Goal: Contribute content: Contribute content

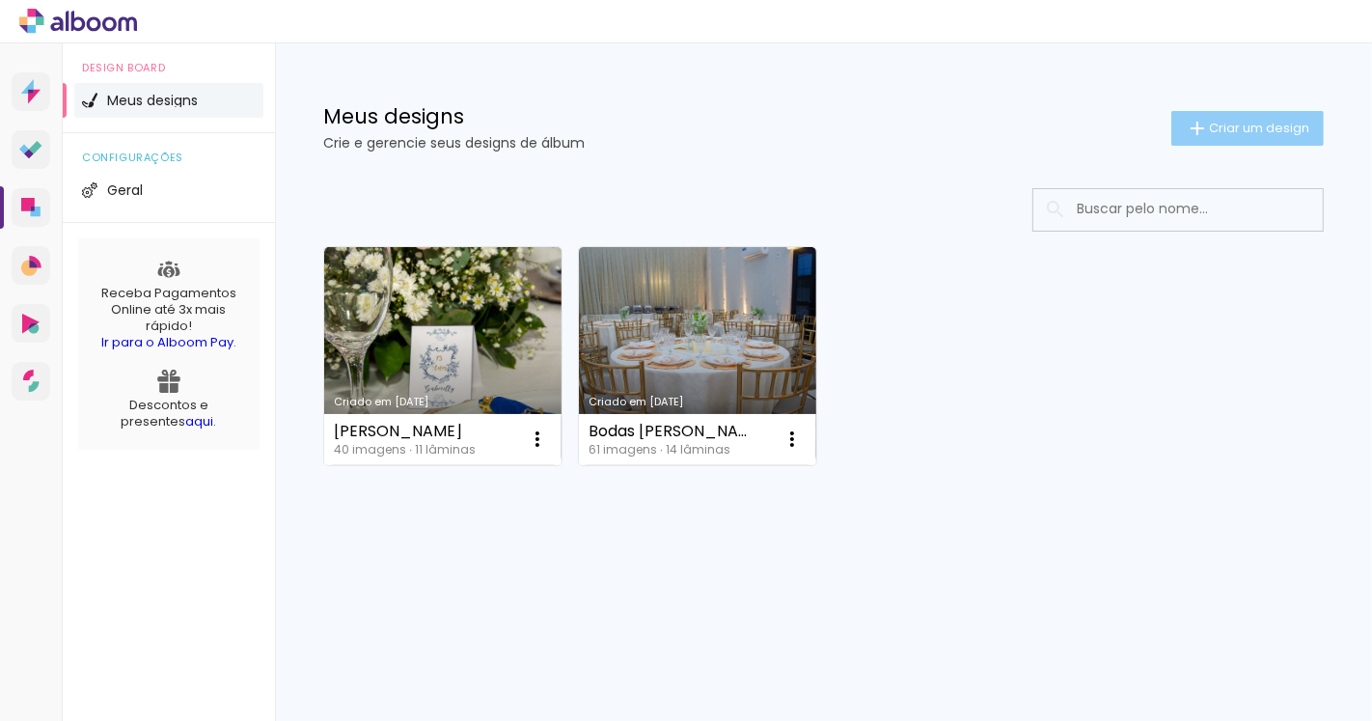
click at [1252, 122] on span "Criar um design" at bounding box center [1259, 128] width 100 height 13
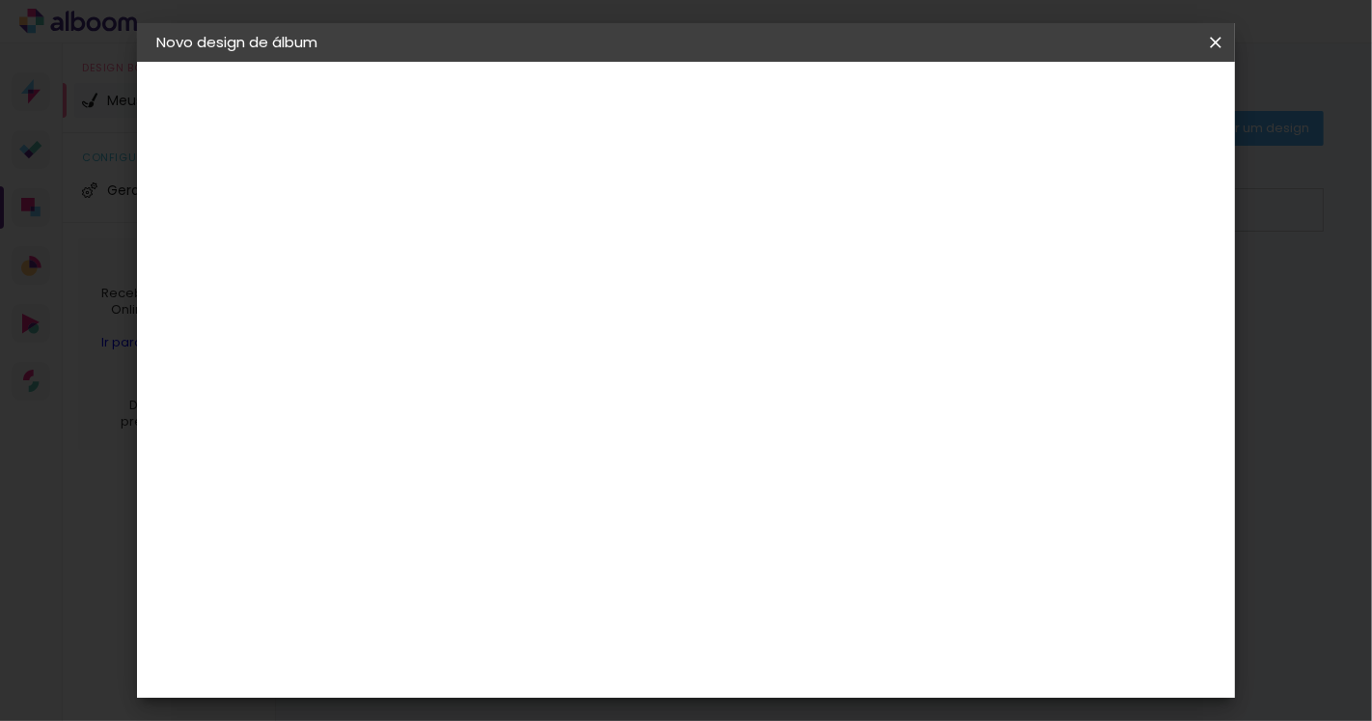
click at [472, 262] on input at bounding box center [472, 259] width 0 height 30
type input "[PERSON_NAME]"
type paper-input "[PERSON_NAME]"
click at [0, 0] on slot "Avançar" at bounding box center [0, 0] width 0 height 0
click at [0, 0] on slot "Tamanho Livre" at bounding box center [0, 0] width 0 height 0
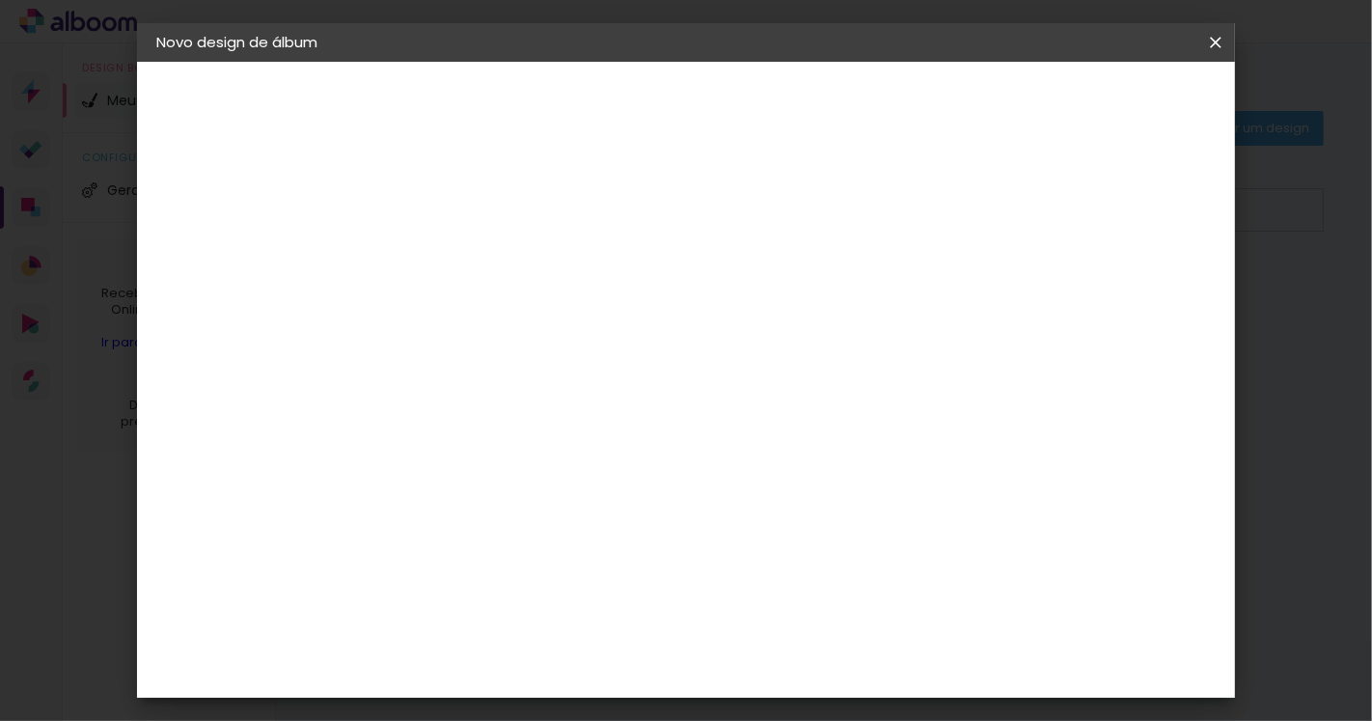
click at [619, 370] on input at bounding box center [521, 367] width 195 height 24
click at [603, 313] on input "[GEOGRAPHIC_DATA]" at bounding box center [513, 308] width 179 height 24
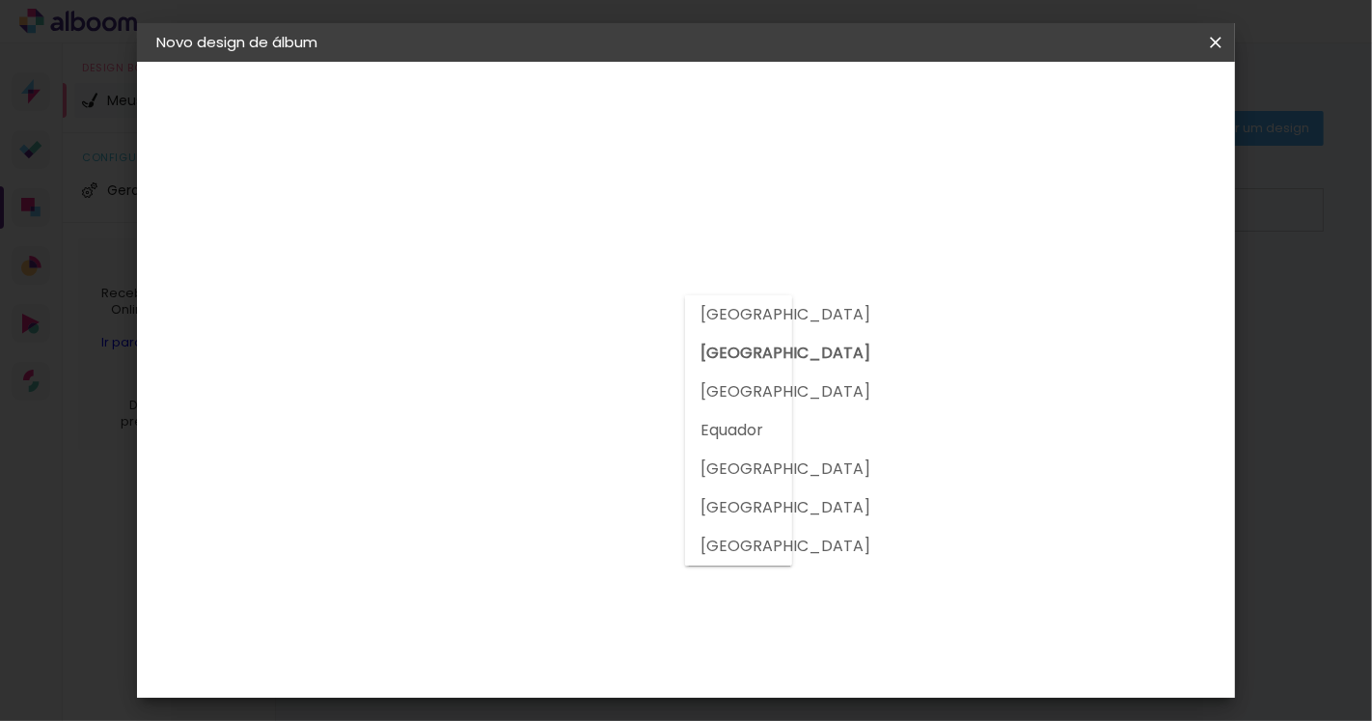
click at [0, 0] on slot "[GEOGRAPHIC_DATA]" at bounding box center [0, 0] width 0 height 0
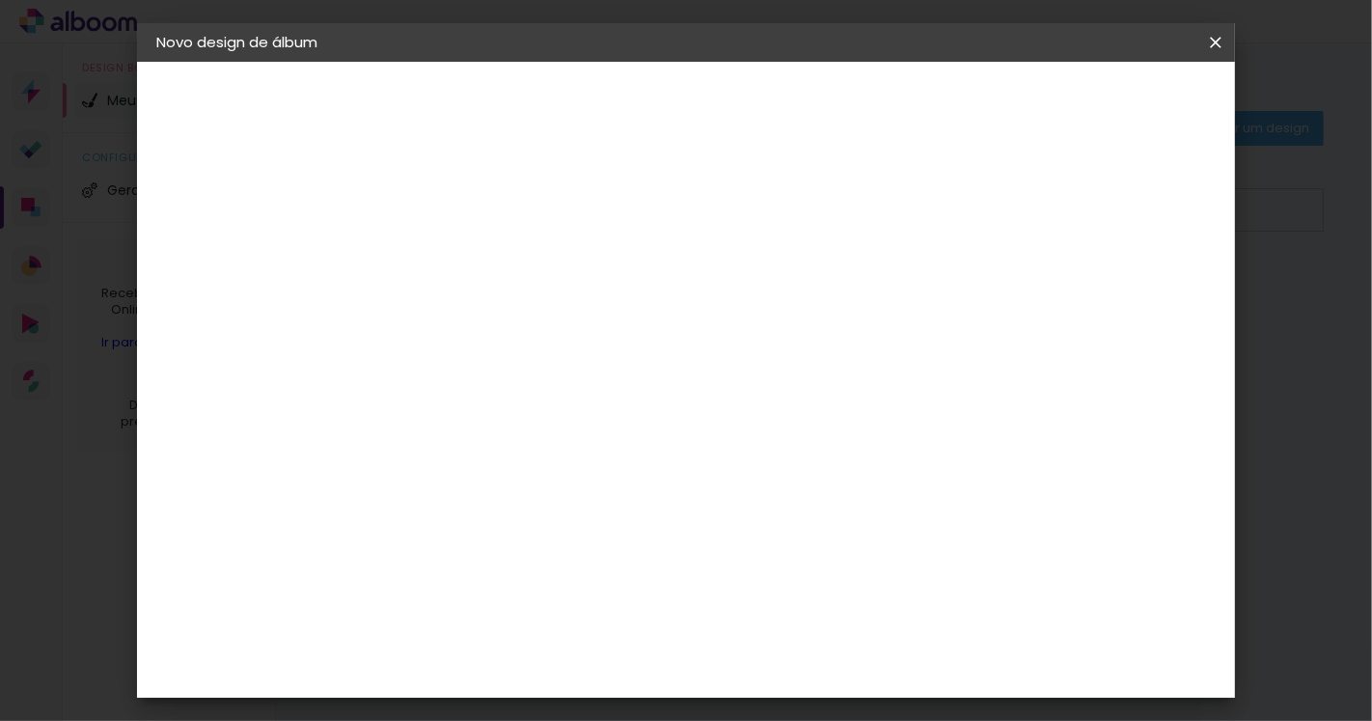
click at [597, 312] on paper-input-container "País de atuação Argentina" at bounding box center [507, 309] width 180 height 43
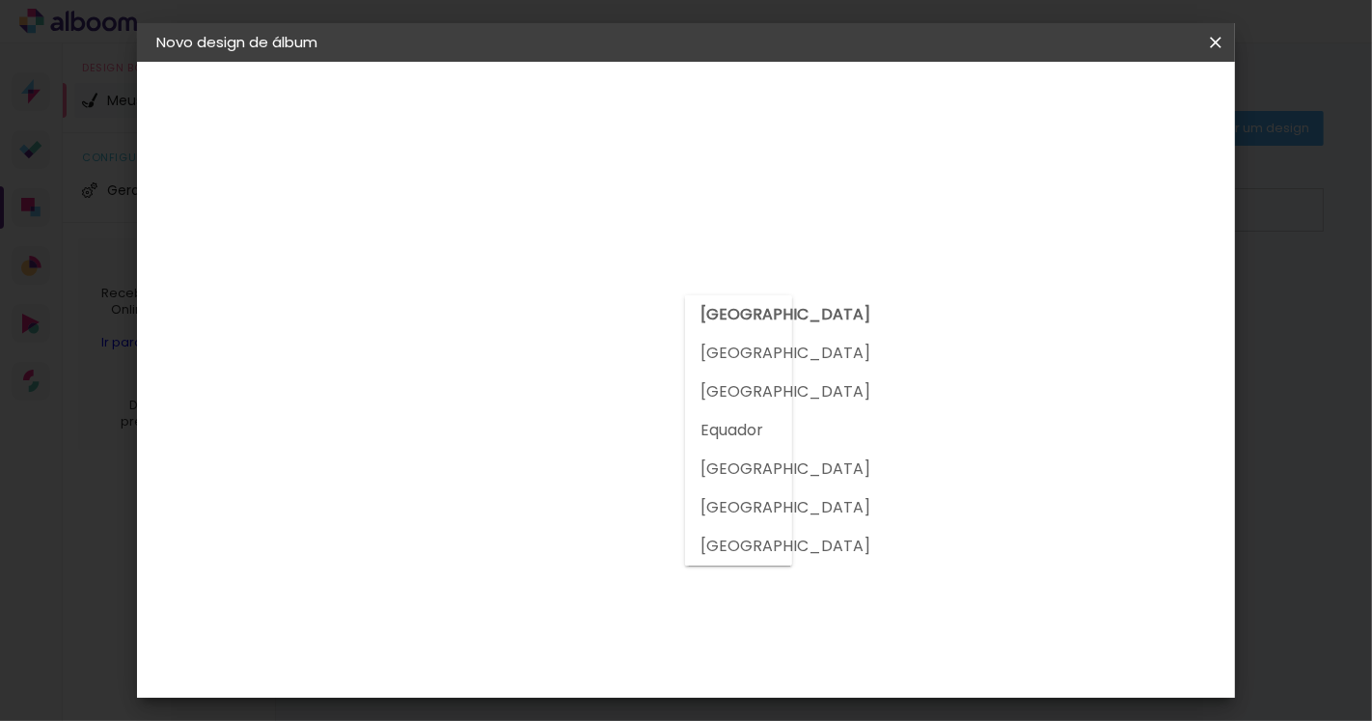
click at [0, 0] on slot "[GEOGRAPHIC_DATA]" at bounding box center [0, 0] width 0 height 0
type input "[GEOGRAPHIC_DATA]"
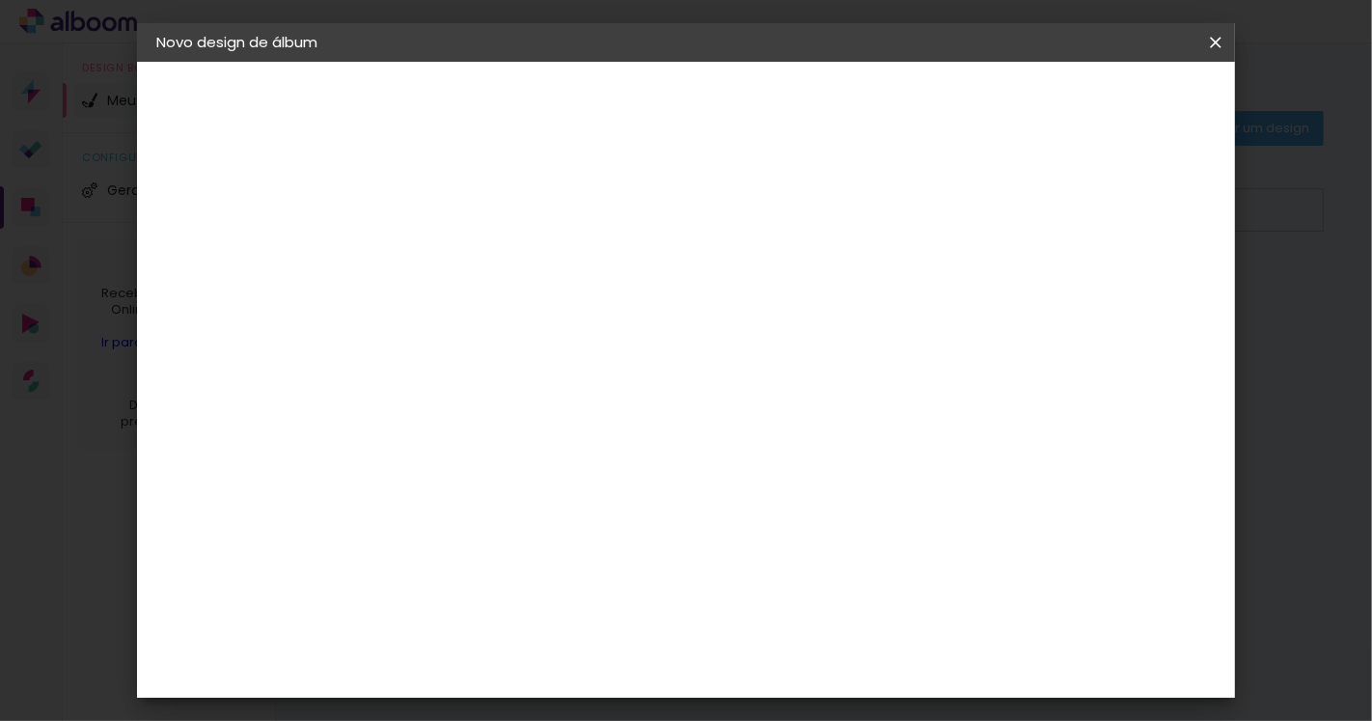
click at [0, 0] on slot "Tamanho Livre" at bounding box center [0, 0] width 0 height 0
click at [862, 122] on header "Fornecedor Escolha um fornecedor ou avance com o tamanho livre. Voltar Avançar" at bounding box center [625, 119] width 474 height 115
click at [0, 0] on slot "Voltar" at bounding box center [0, 0] width 0 height 0
click at [670, 90] on paper-button "Avançar" at bounding box center [622, 102] width 95 height 33
click at [625, 321] on paper-input-container "País de atuação Brasil" at bounding box center [521, 309] width 208 height 43
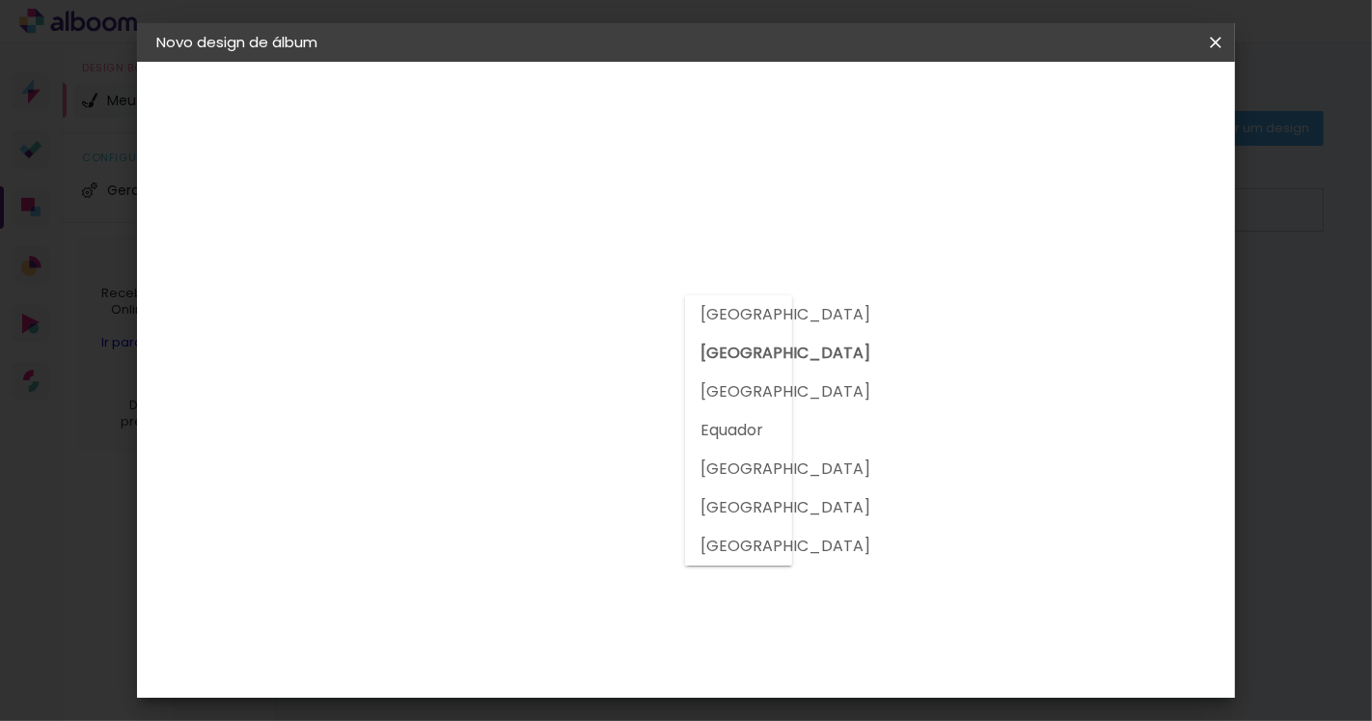
click at [579, 306] on input "[GEOGRAPHIC_DATA]" at bounding box center [513, 308] width 179 height 24
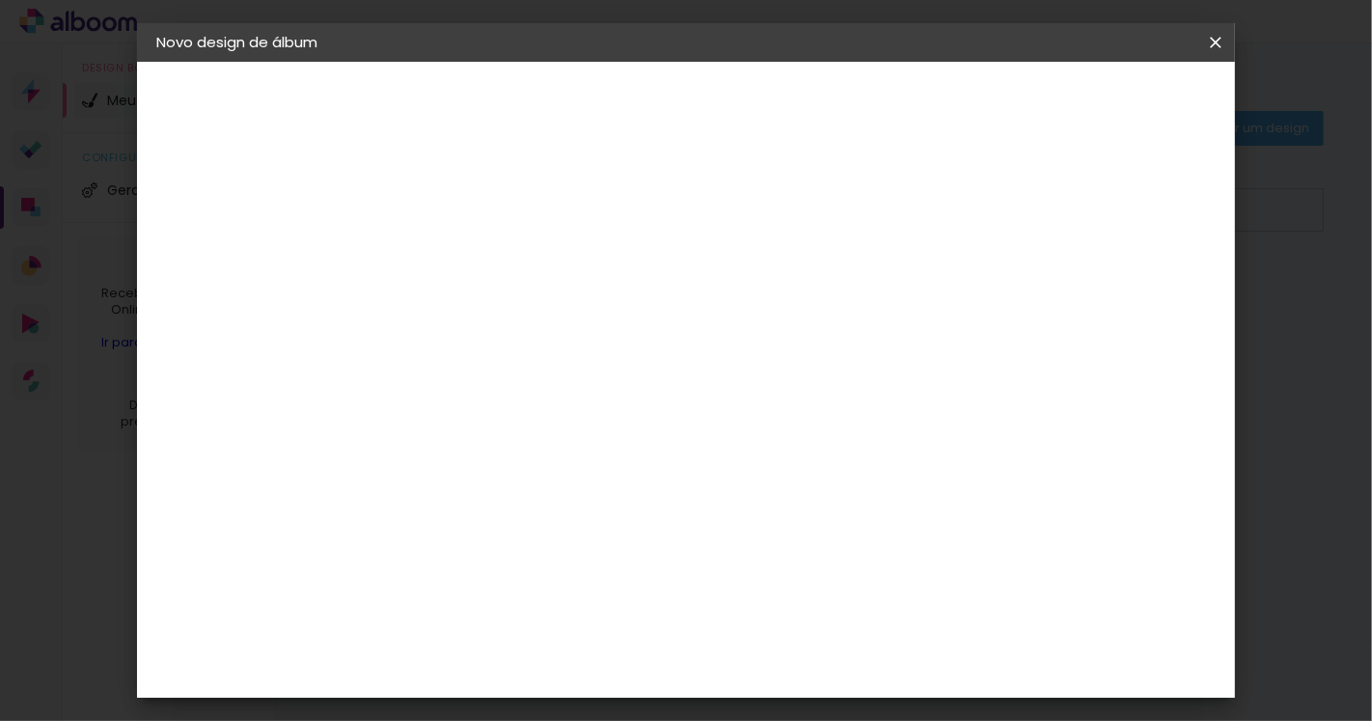
click at [191, 284] on iron-pages "Modelo Escolhendo modelo... Tamanho livre" at bounding box center [261, 281] width 211 height 39
click at [217, 242] on iron-pages "Fornecedor Escolhendo fornecedor..." at bounding box center [261, 238] width 211 height 39
click at [834, 413] on paper-item "Sugerir uma encadernadora" at bounding box center [741, 402] width 185 height 50
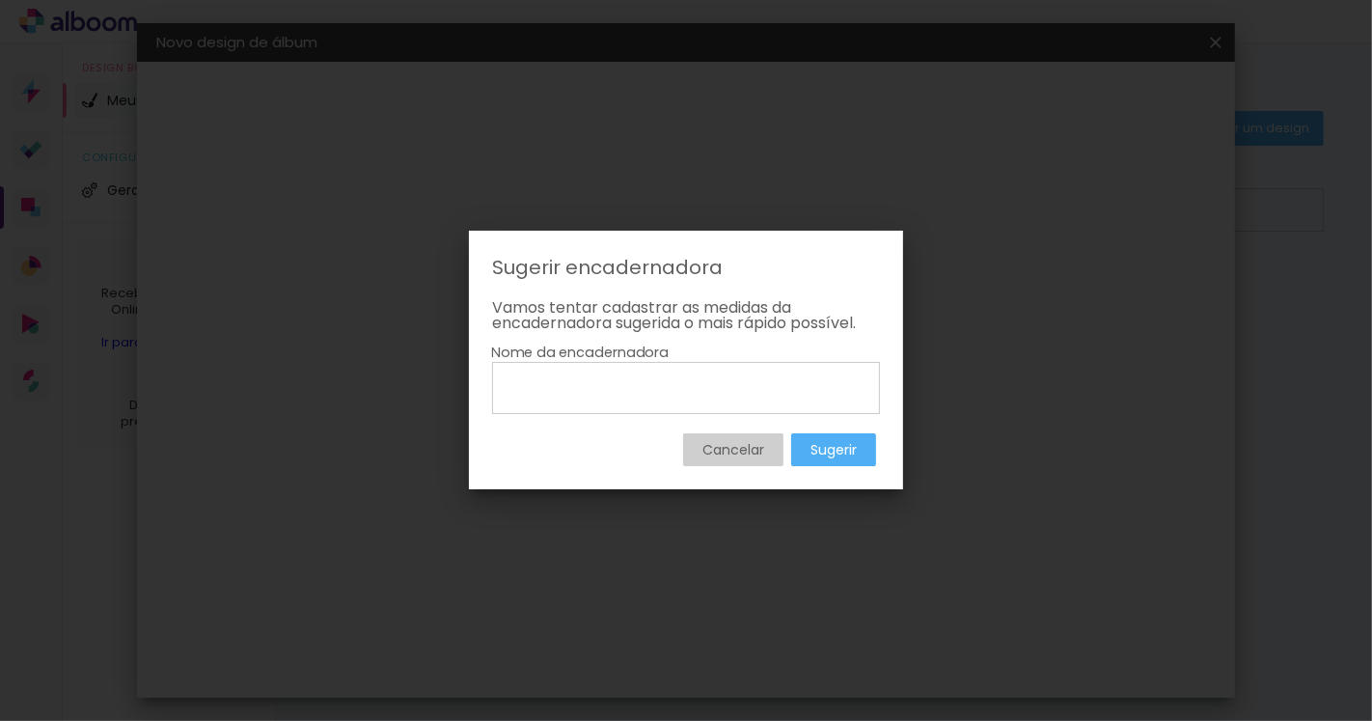
click at [691, 452] on paper-button "Cancelar" at bounding box center [733, 449] width 100 height 33
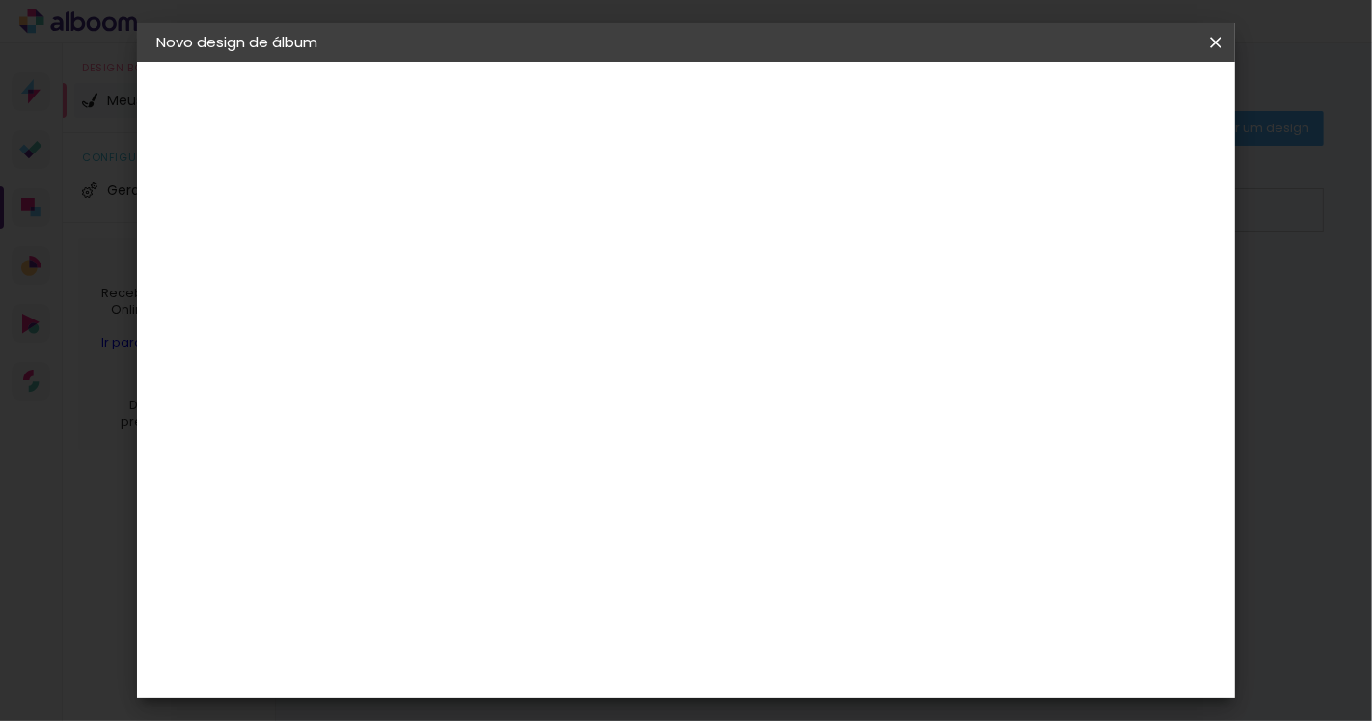
click at [0, 0] on slot "Tamanho Livre" at bounding box center [0, 0] width 0 height 0
click at [833, 111] on paper-button "Avançar" at bounding box center [785, 102] width 95 height 33
drag, startPoint x: 436, startPoint y: 509, endPoint x: 422, endPoint y: 505, distance: 15.0
click at [422, 505] on div "30" at bounding box center [422, 508] width 73 height 29
type input "3"
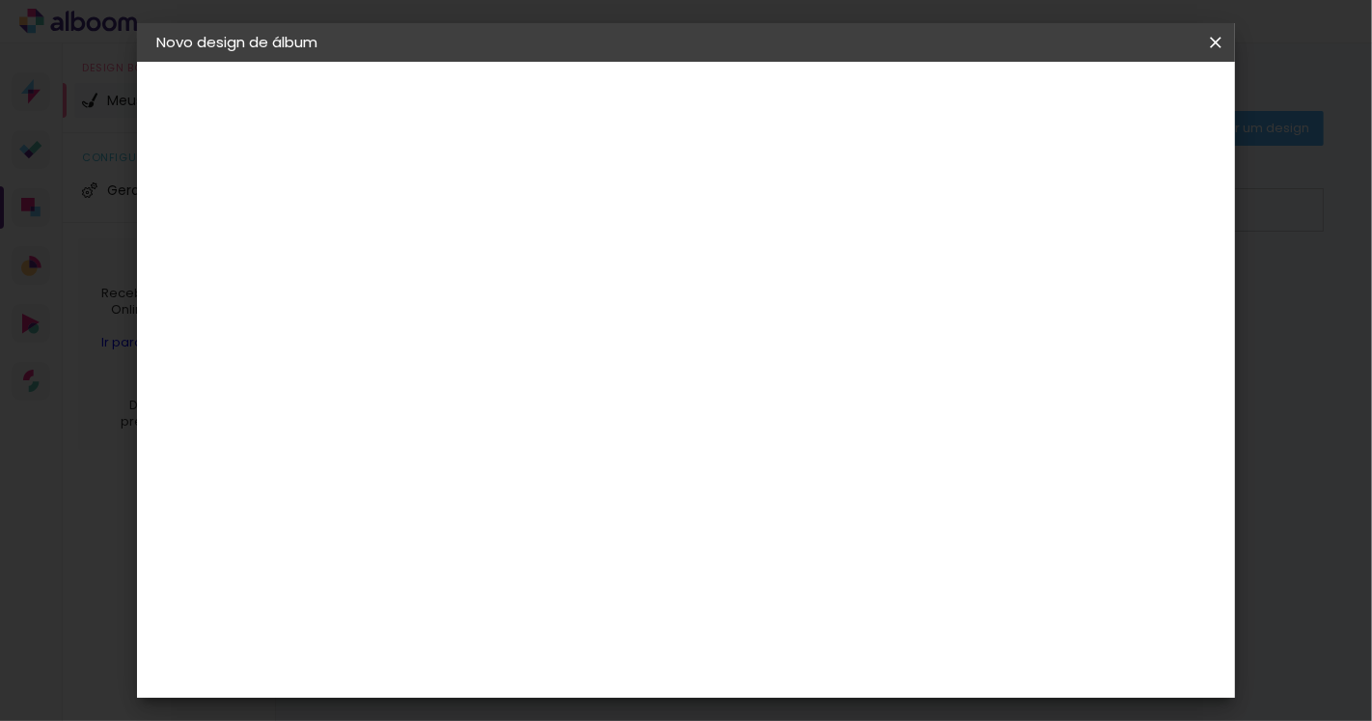
type input "25"
type paper-input "25"
drag, startPoint x: 653, startPoint y: 299, endPoint x: 609, endPoint y: 299, distance: 44.4
click at [609, 299] on div "30 cm" at bounding box center [654, 302] width 300 height 48
click at [648, 293] on span "30" at bounding box center [642, 302] width 32 height 29
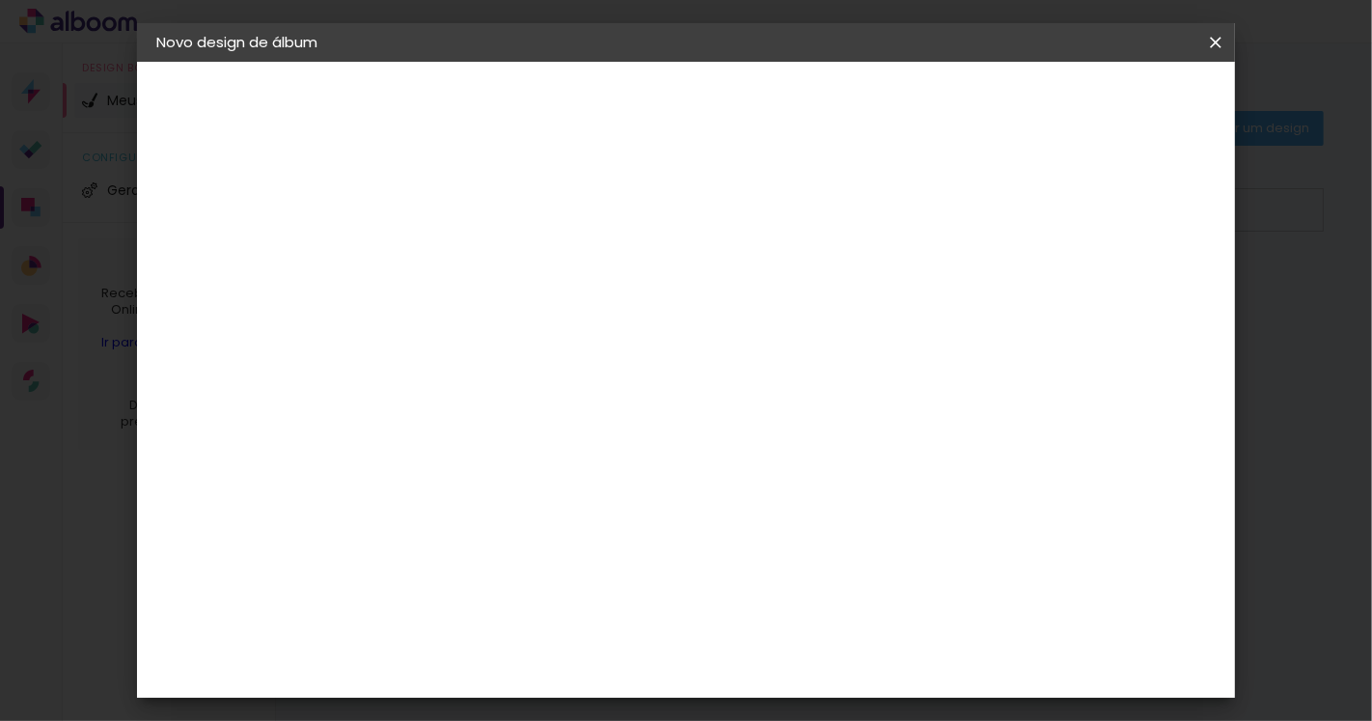
click at [634, 307] on span "30" at bounding box center [642, 302] width 32 height 29
click at [650, 303] on span "30" at bounding box center [642, 302] width 32 height 29
click at [650, 301] on span "30" at bounding box center [642, 302] width 32 height 29
click at [653, 297] on span "30" at bounding box center [642, 302] width 32 height 29
click at [663, 301] on span "cm" at bounding box center [669, 302] width 23 height 29
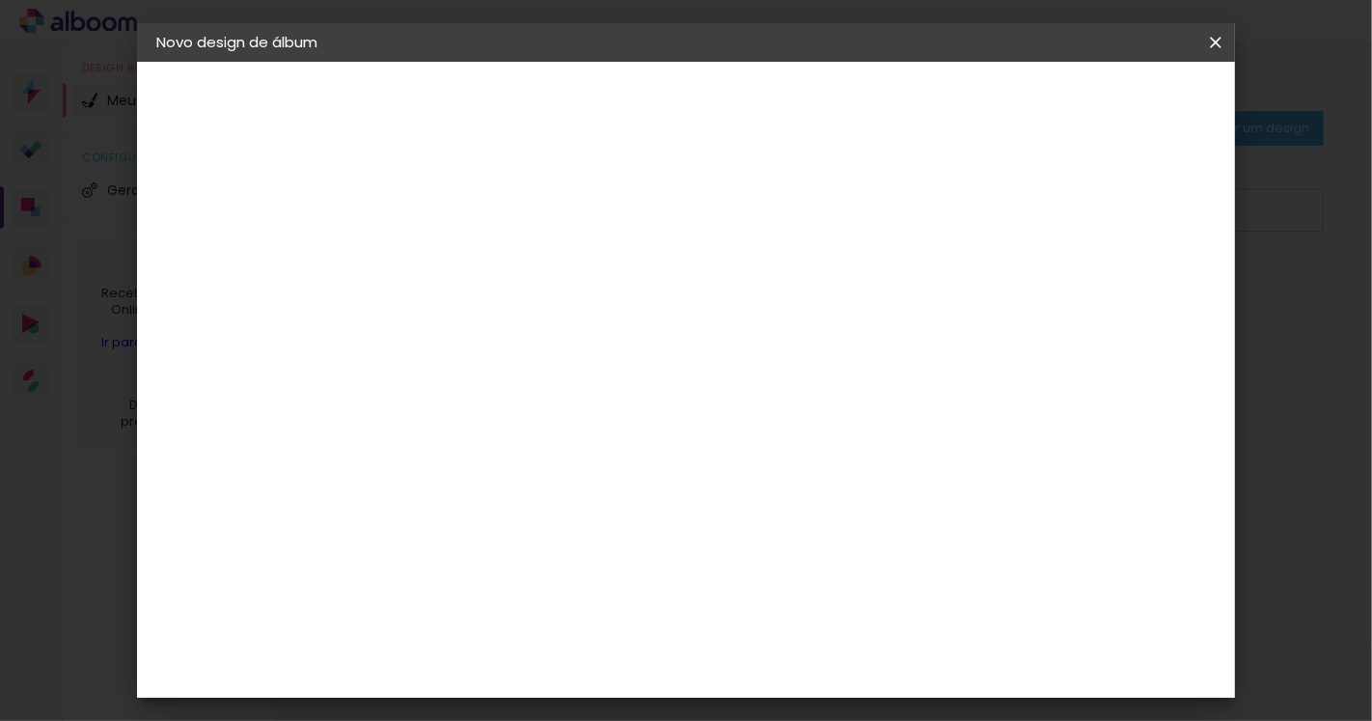
drag, startPoint x: 635, startPoint y: 299, endPoint x: 609, endPoint y: 299, distance: 26.1
click at [609, 299] on div "30 cm" at bounding box center [654, 302] width 300 height 48
click at [676, 317] on div "30 cm" at bounding box center [654, 302] width 300 height 48
click at [610, 296] on div "30 cm" at bounding box center [654, 302] width 300 height 48
drag, startPoint x: 631, startPoint y: 302, endPoint x: 656, endPoint y: 302, distance: 25.1
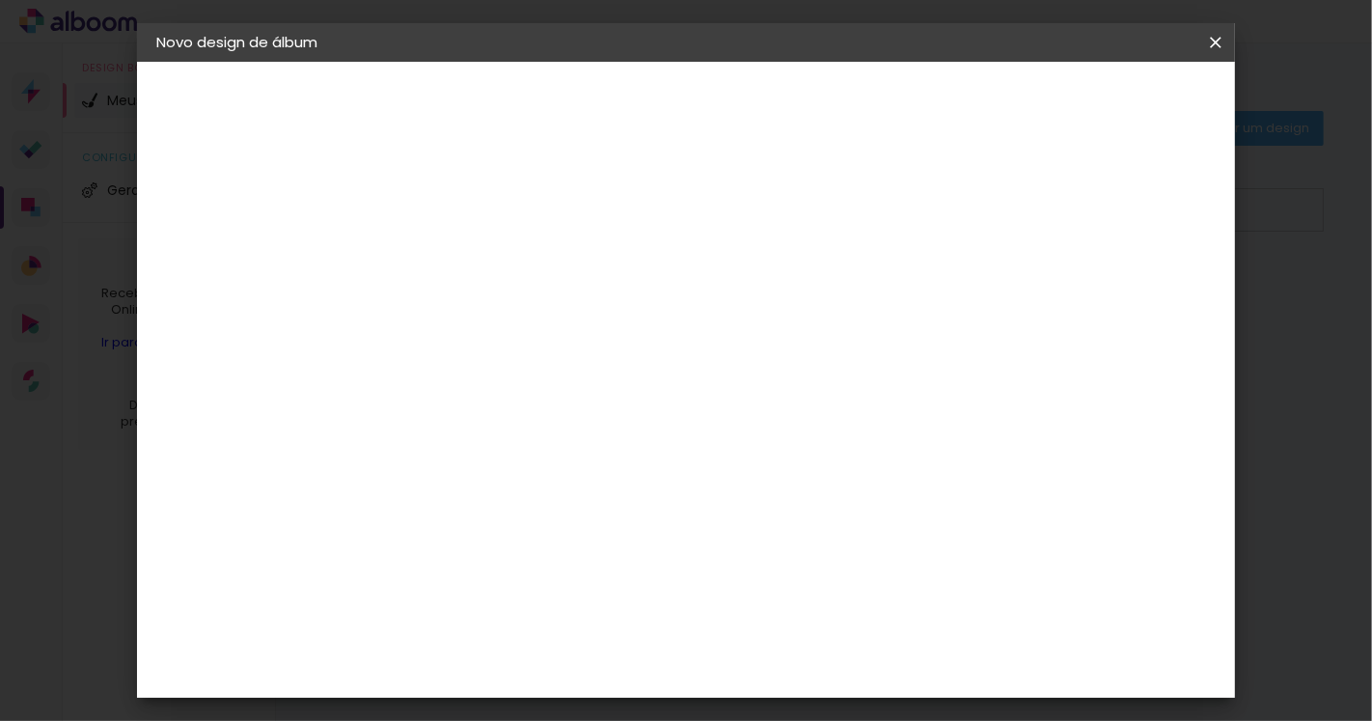
click at [656, 302] on span "30" at bounding box center [642, 302] width 32 height 29
click at [1133, 359] on div "30 cm cm cm mm A maioria das encadernadoras sugere 5mm de sangria." at bounding box center [765, 321] width 754 height 154
click at [806, 682] on input "60" at bounding box center [792, 675] width 50 height 29
type input "0"
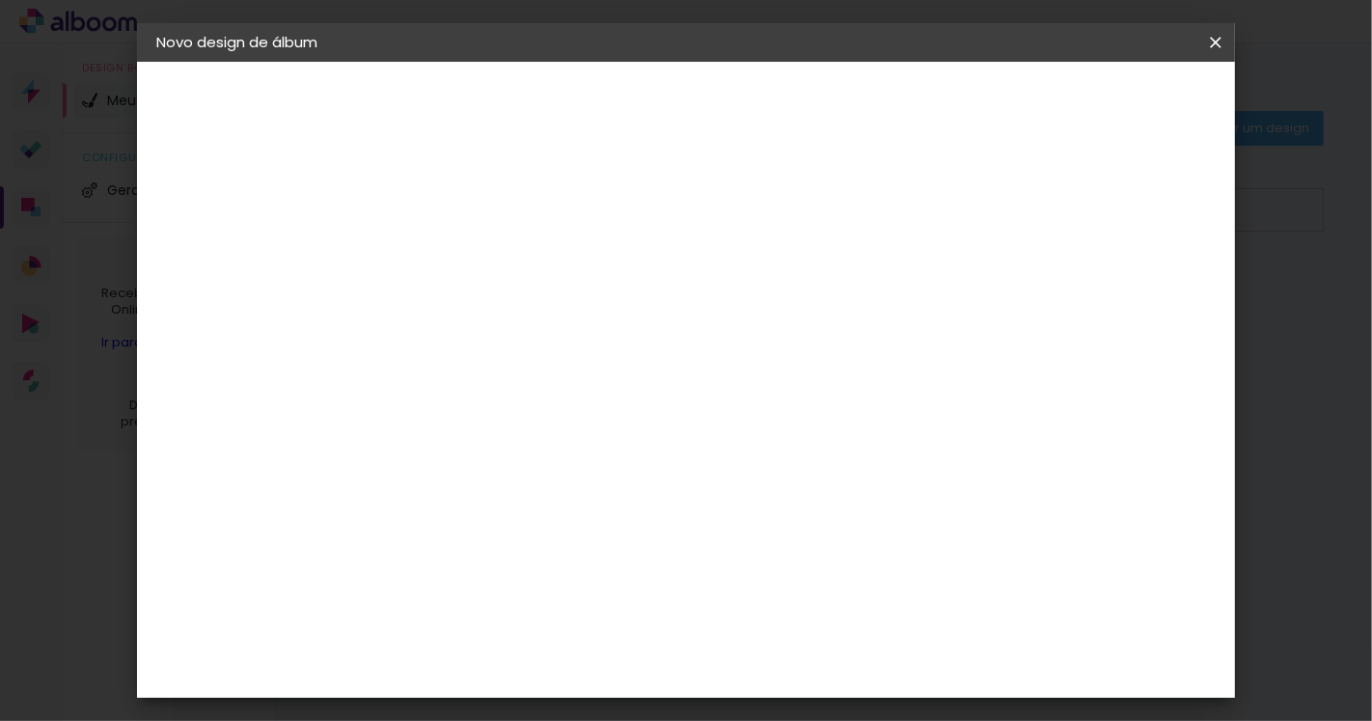
type input "50"
type paper-input "50"
click at [0, 0] on slot "Voltar" at bounding box center [0, 0] width 0 height 0
click at [834, 307] on paper-item "Tamanho Livre" at bounding box center [741, 293] width 185 height 42
click at [0, 0] on slot "Avançar" at bounding box center [0, 0] width 0 height 0
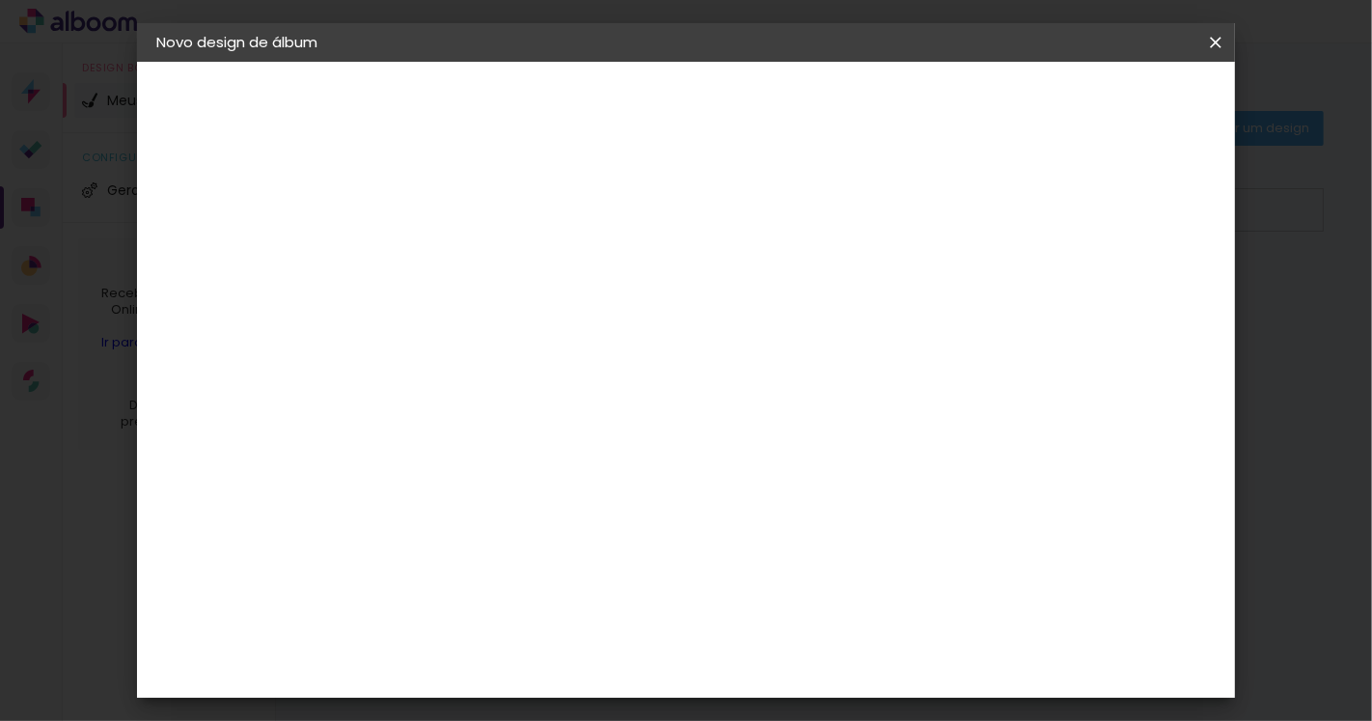
scroll to position [207, 0]
click at [1093, 106] on span "Iniciar design" at bounding box center [1050, 103] width 88 height 14
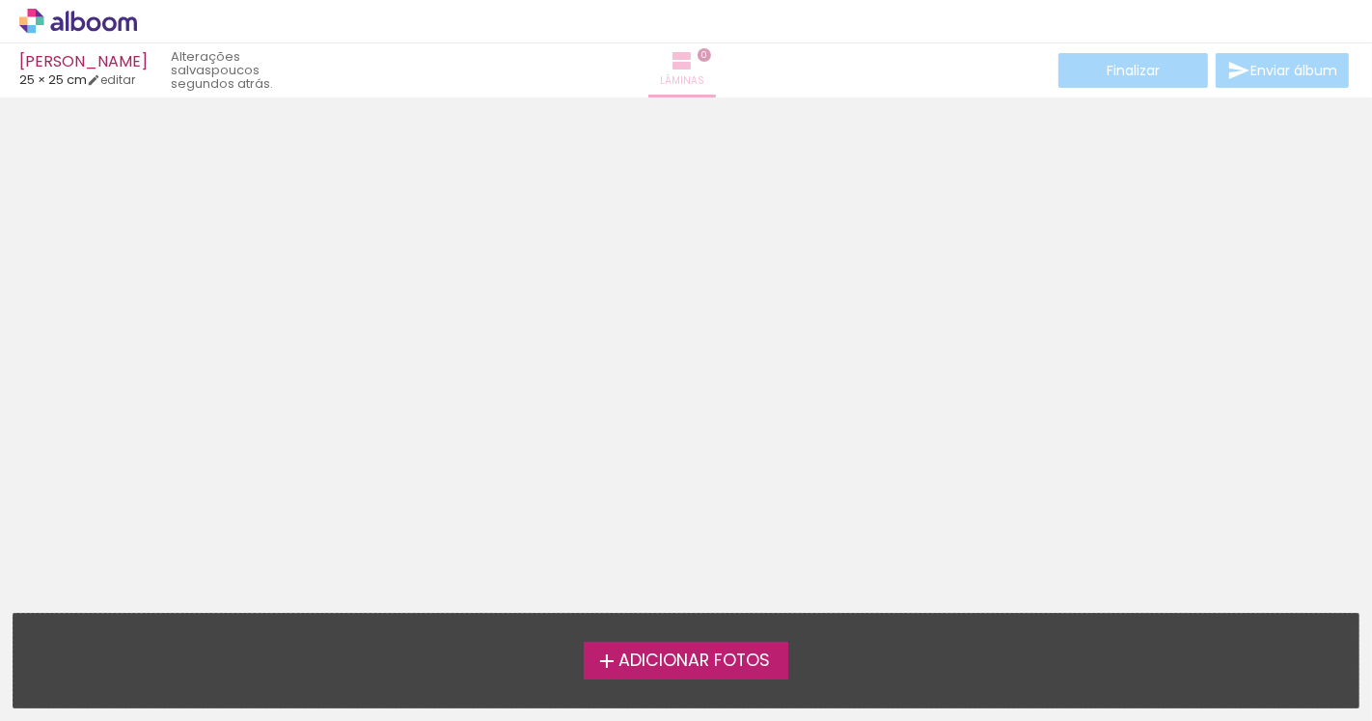
click at [688, 85] on span "Lâminas" at bounding box center [682, 80] width 44 height 17
click at [685, 66] on iron-icon at bounding box center [682, 60] width 23 height 23
click at [696, 674] on label "Adicionar Fotos" at bounding box center [687, 660] width 206 height 37
click at [0, 0] on input "file" at bounding box center [0, 0] width 0 height 0
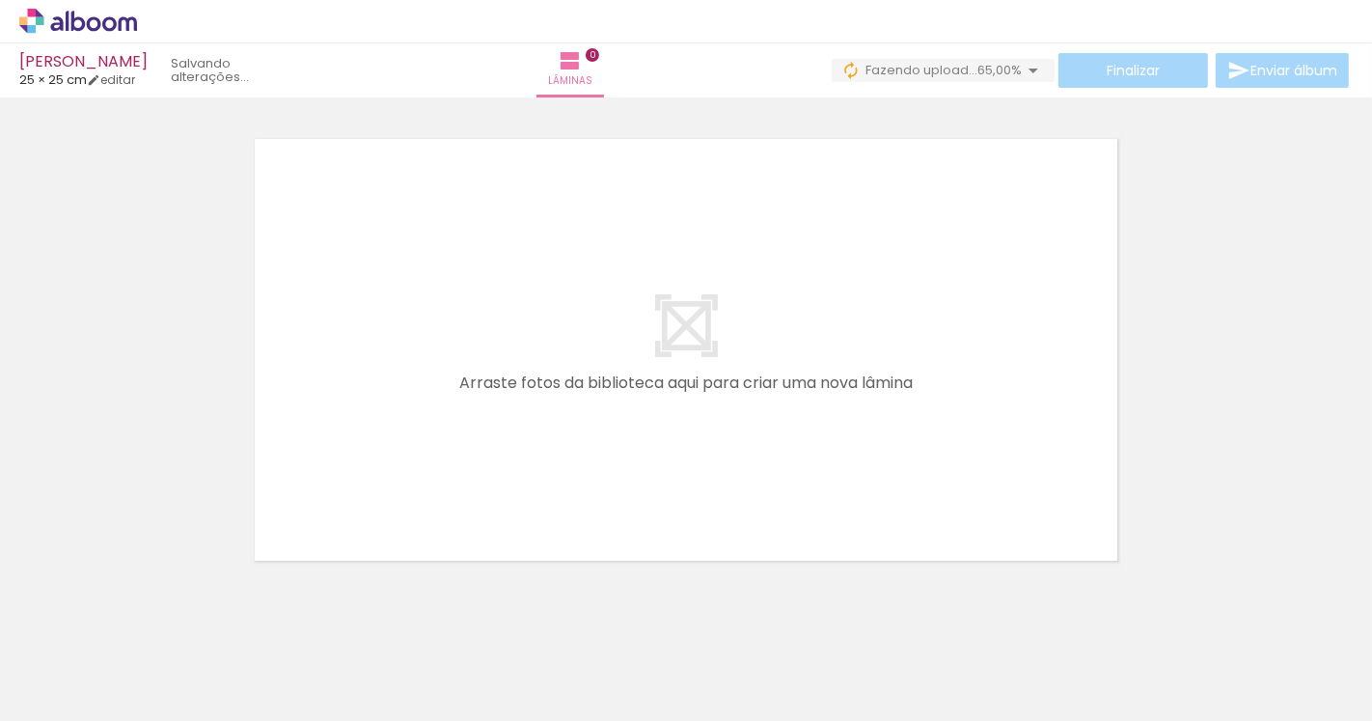
click at [201, 662] on div at bounding box center [192, 656] width 65 height 96
click at [197, 669] on div at bounding box center [192, 656] width 65 height 96
click at [199, 667] on div at bounding box center [192, 656] width 65 height 96
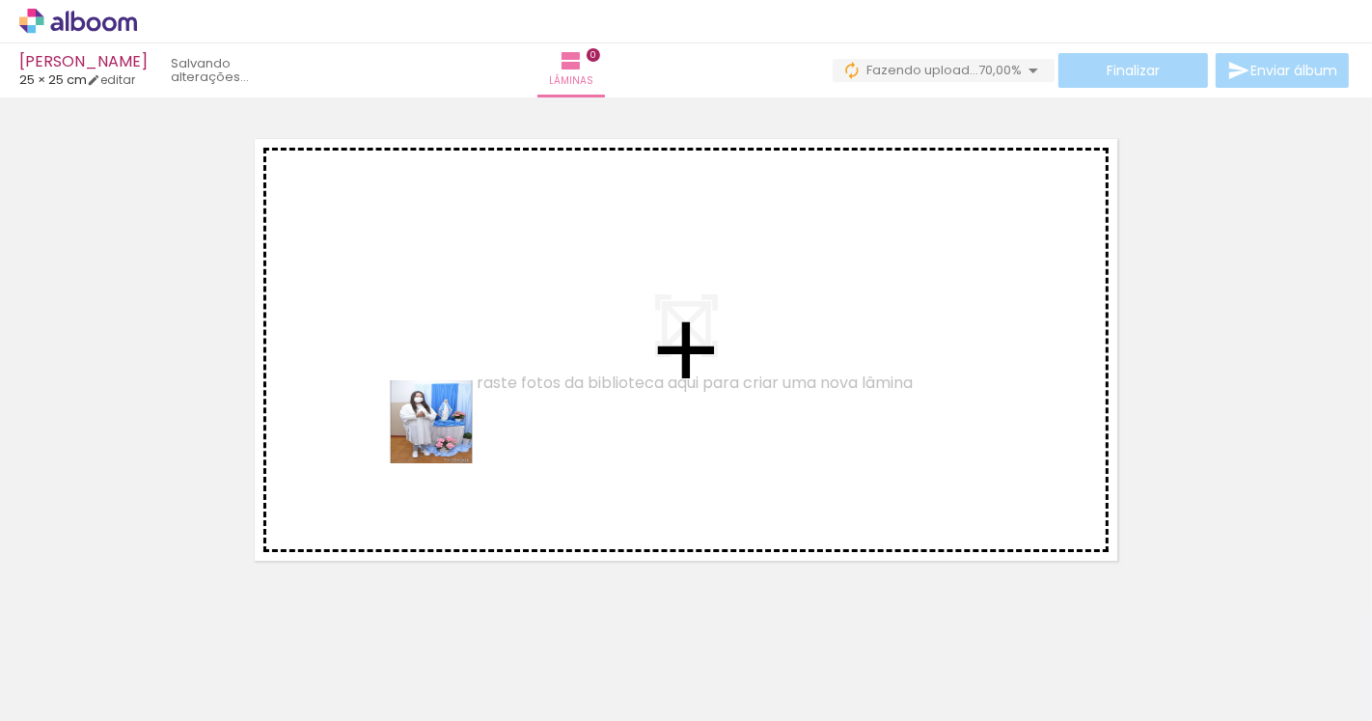
drag, startPoint x: 199, startPoint y: 667, endPoint x: 455, endPoint y: 428, distance: 349.6
click at [455, 428] on quentale-workspace at bounding box center [686, 360] width 1372 height 721
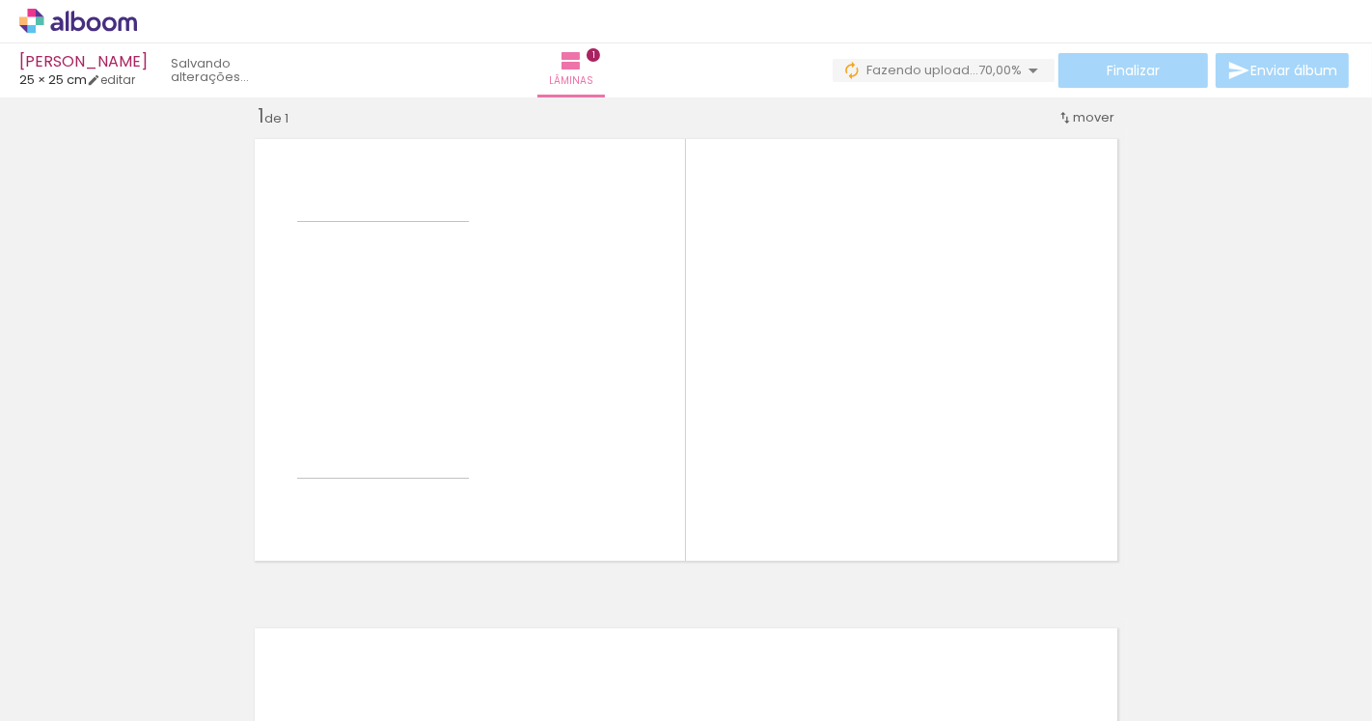
scroll to position [24, 0]
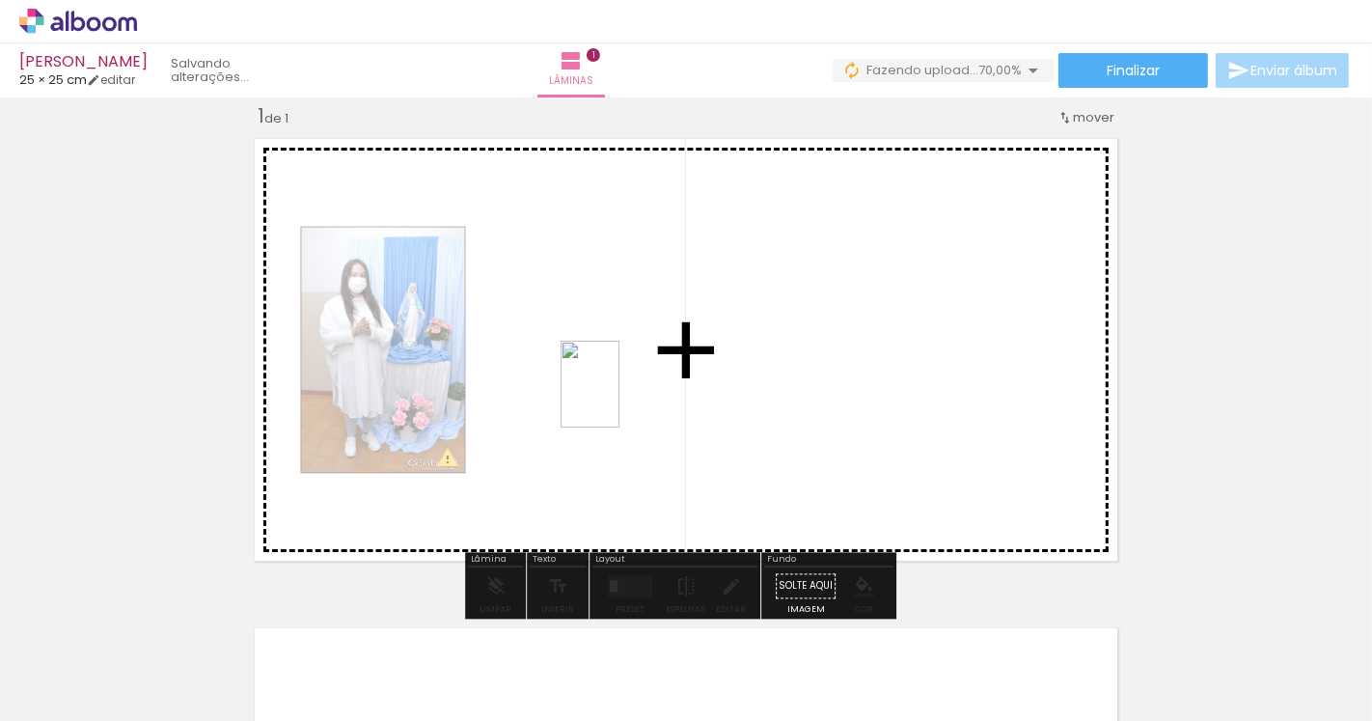
drag, startPoint x: 299, startPoint y: 654, endPoint x: 619, endPoint y: 399, distance: 409.2
click at [619, 399] on quentale-workspace at bounding box center [686, 360] width 1372 height 721
drag, startPoint x: 425, startPoint y: 661, endPoint x: 506, endPoint y: 662, distance: 81.1
click at [889, 351] on quentale-workspace at bounding box center [686, 360] width 1372 height 721
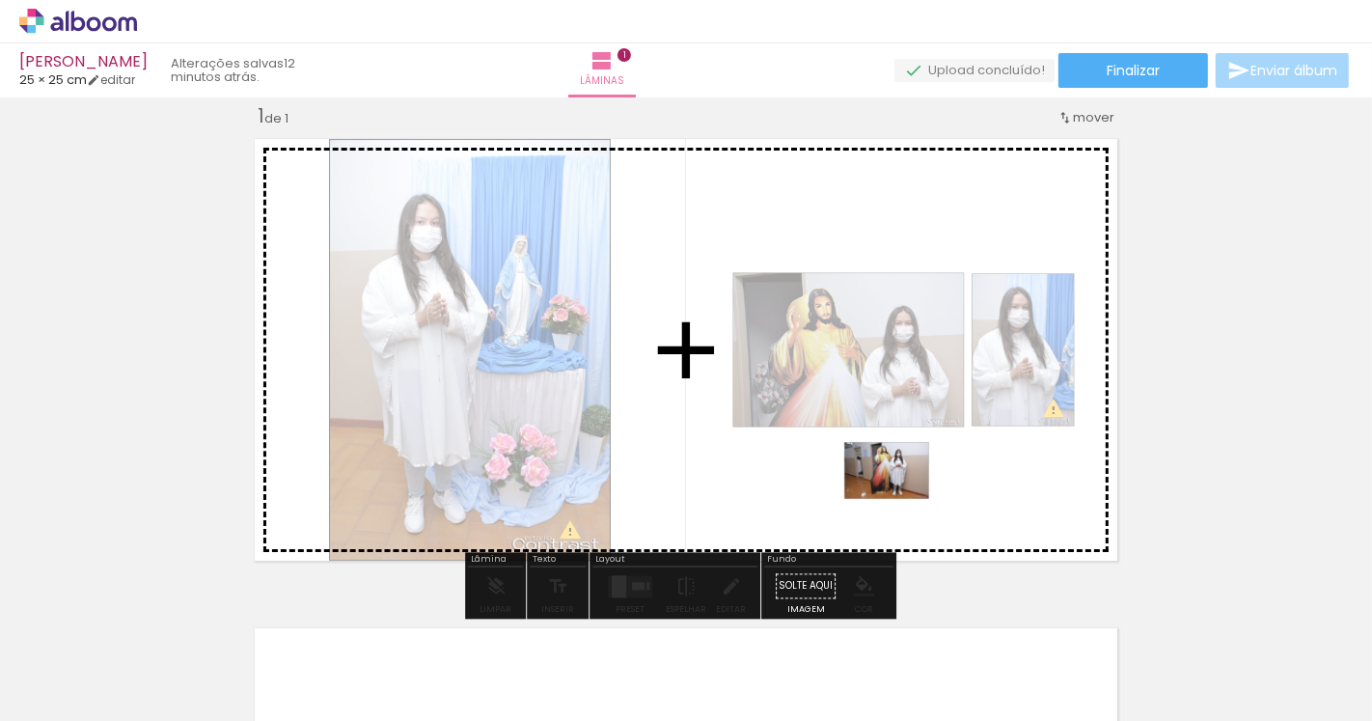
drag, startPoint x: 514, startPoint y: 662, endPoint x: 901, endPoint y: 499, distance: 419.9
click at [901, 499] on quentale-workspace at bounding box center [686, 360] width 1372 height 721
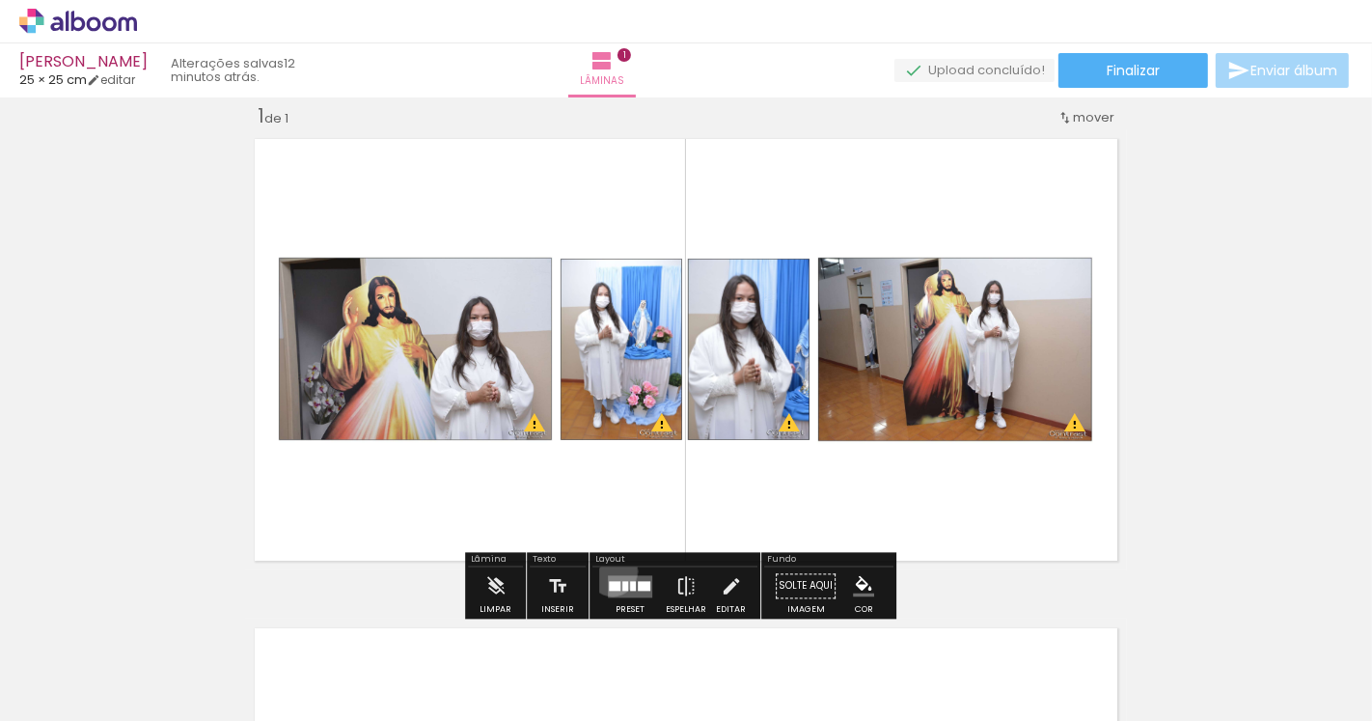
click at [608, 570] on div at bounding box center [630, 585] width 52 height 39
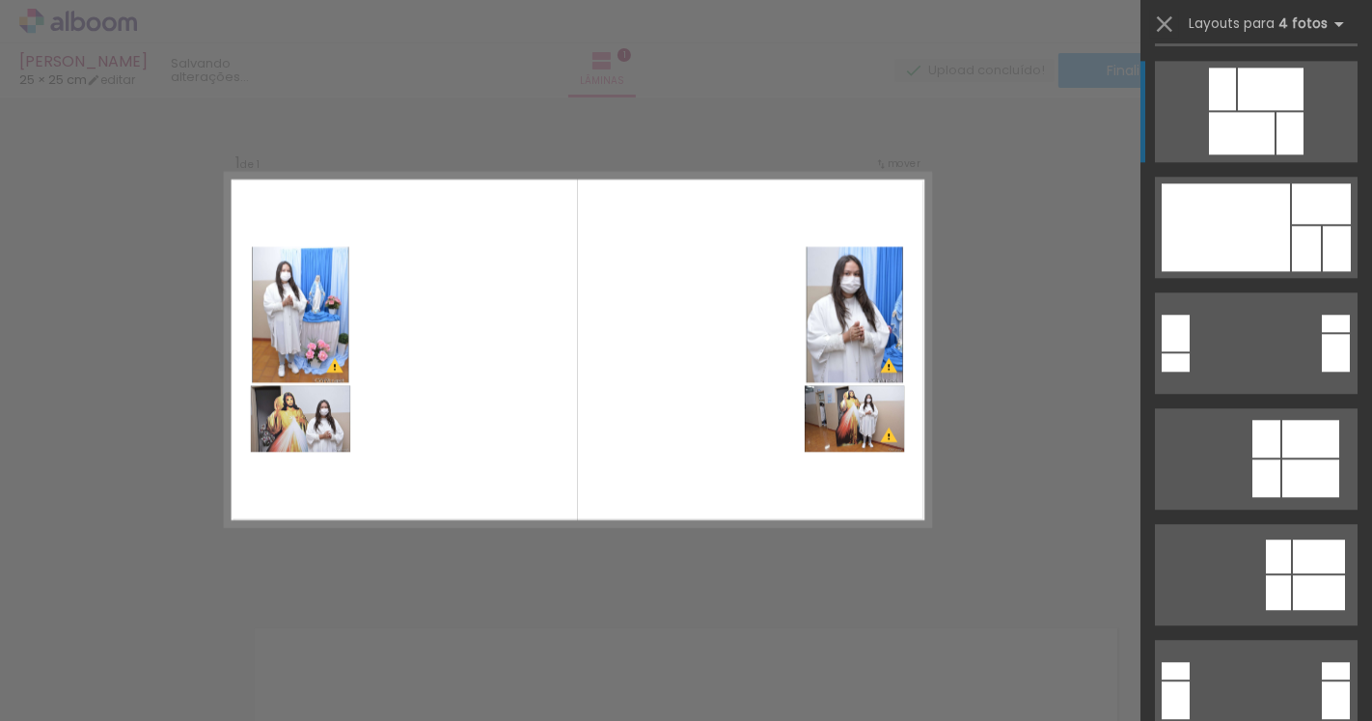
scroll to position [4489, 0]
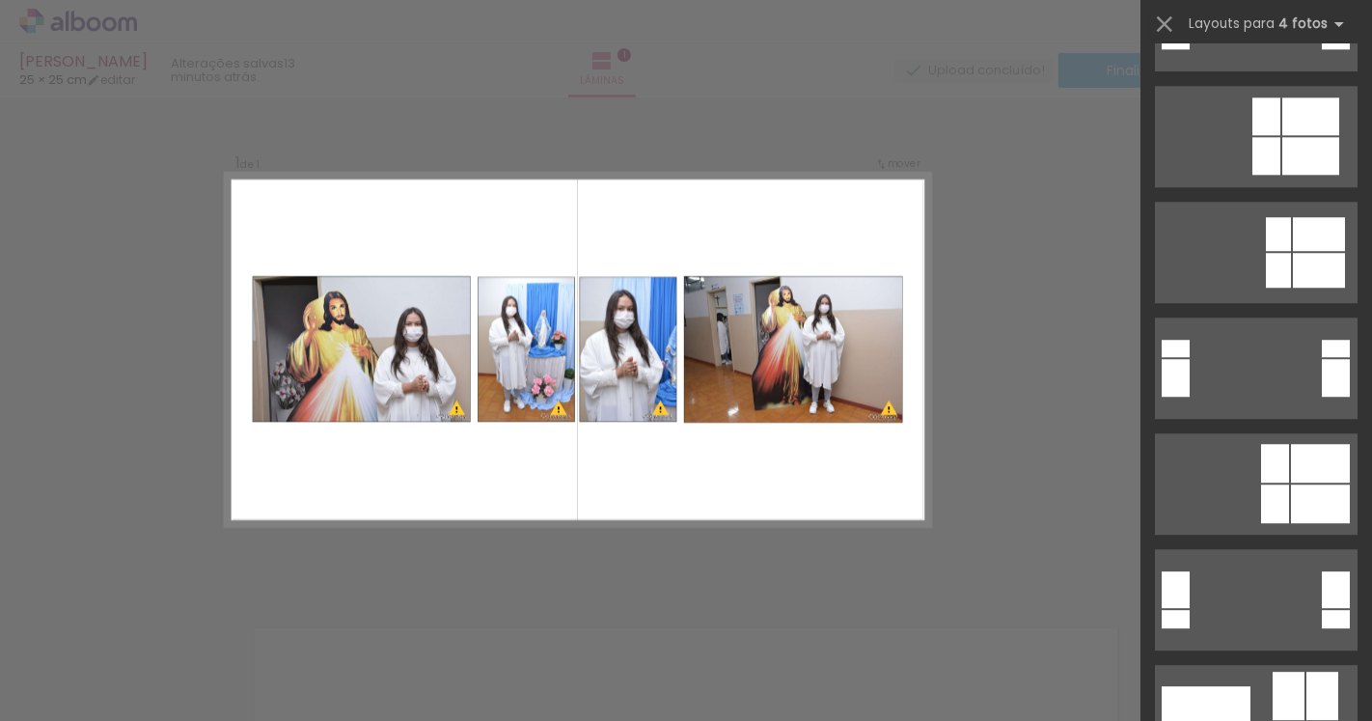
click at [635, 677] on div at bounding box center [626, 655] width 96 height 65
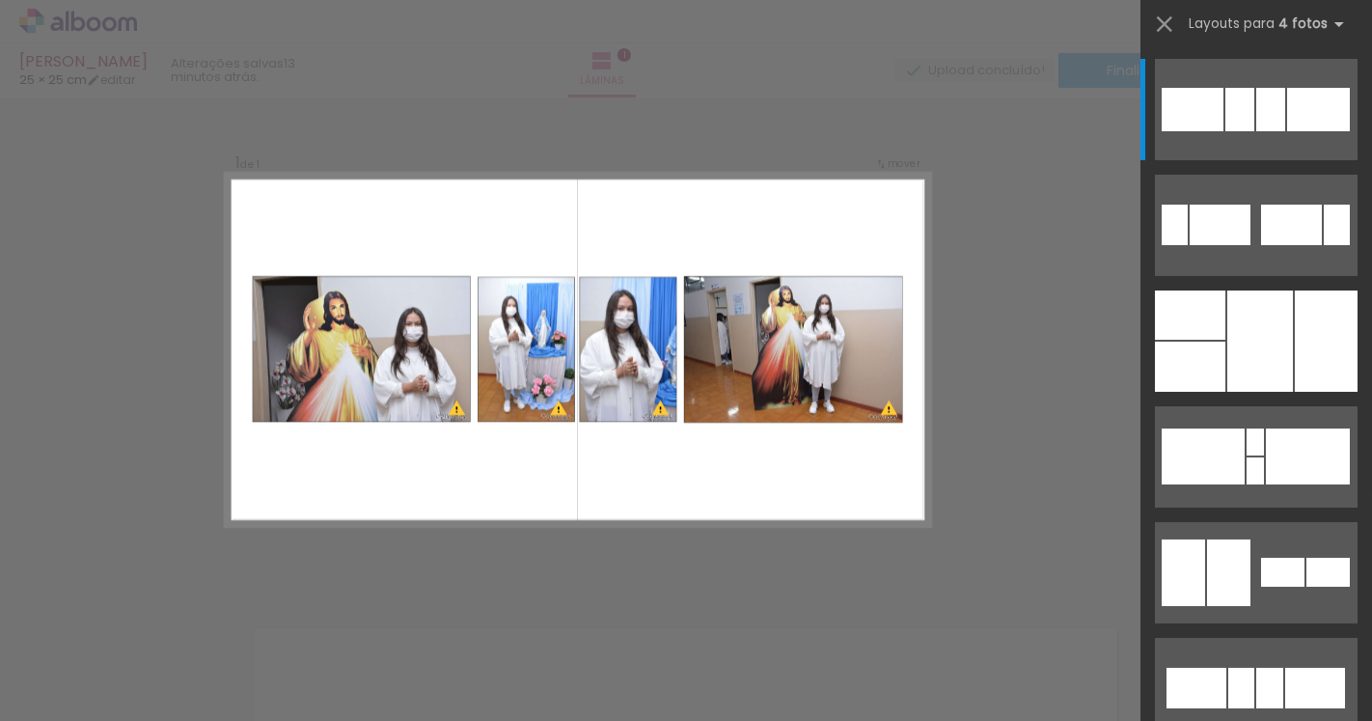
click at [756, 677] on div at bounding box center [733, 656] width 65 height 96
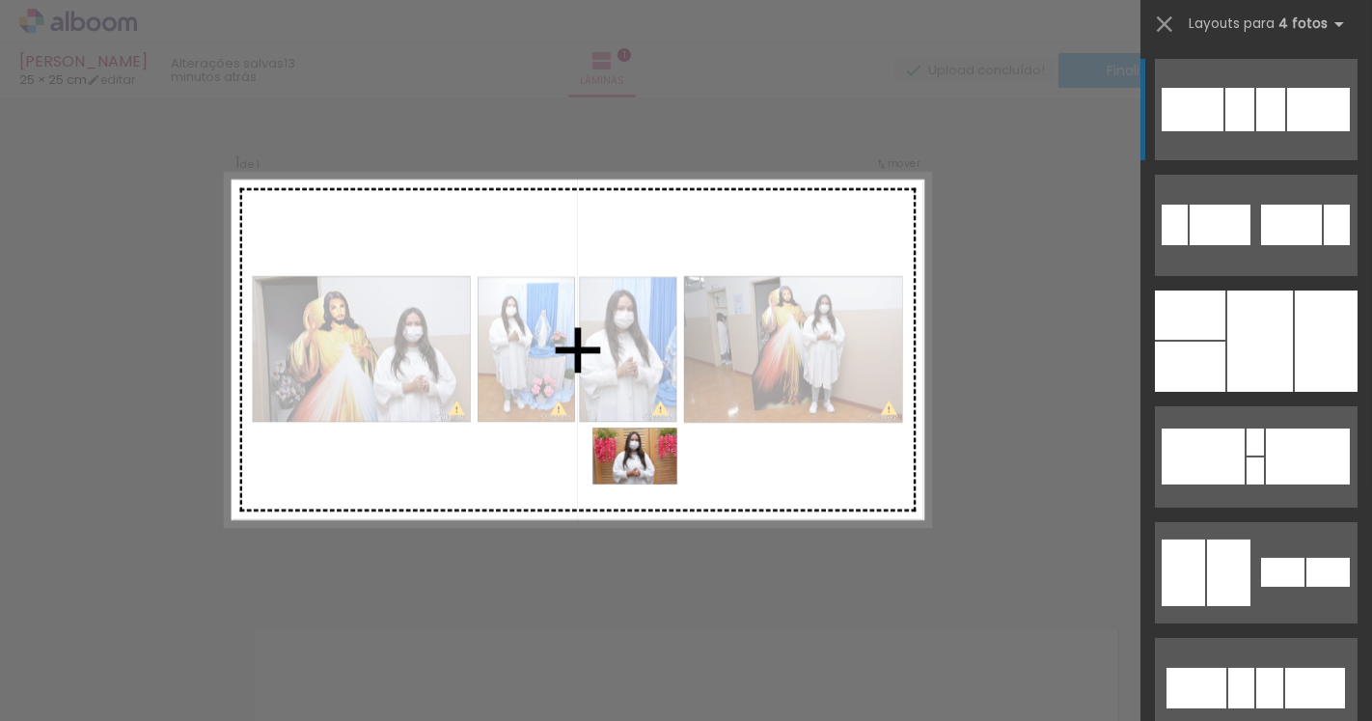
drag, startPoint x: 645, startPoint y: 683, endPoint x: 649, endPoint y: 484, distance: 198.9
click at [649, 484] on quentale-workspace at bounding box center [686, 360] width 1372 height 721
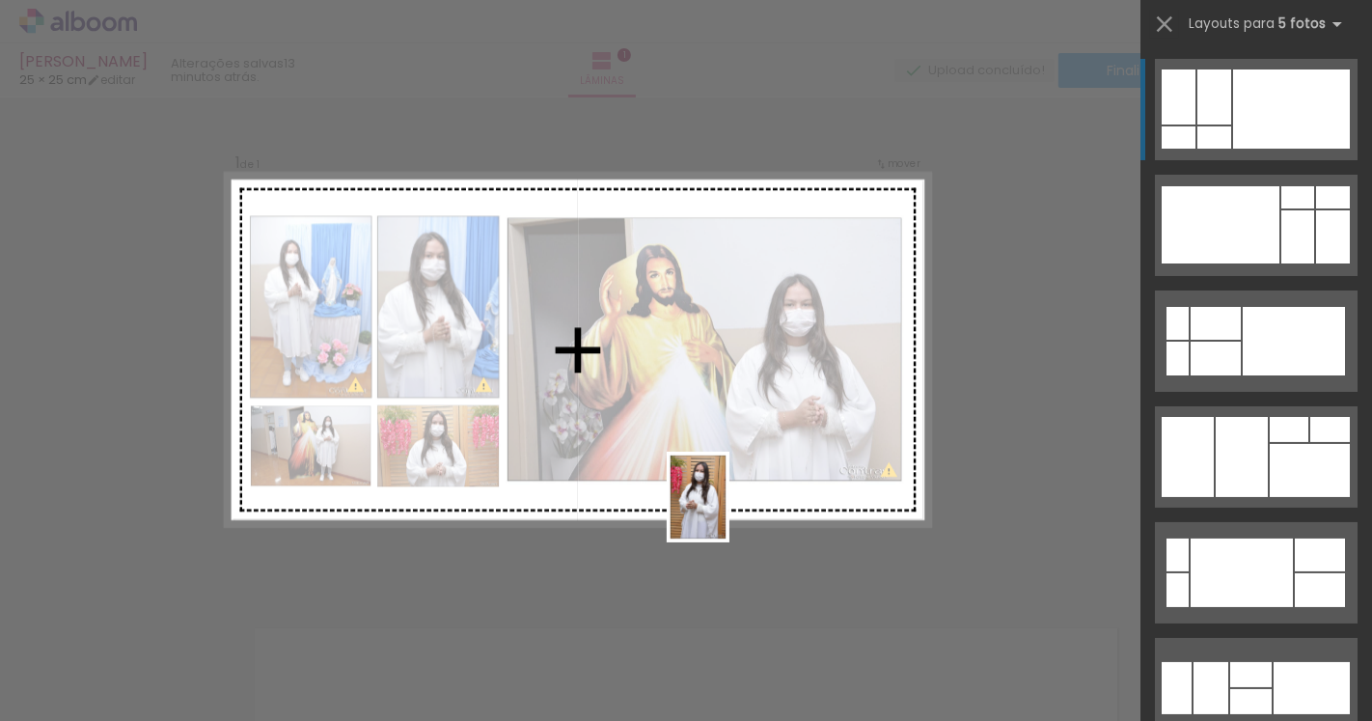
drag, startPoint x: 743, startPoint y: 673, endPoint x: 727, endPoint y: 511, distance: 162.0
click at [727, 511] on quentale-workspace at bounding box center [686, 360] width 1372 height 721
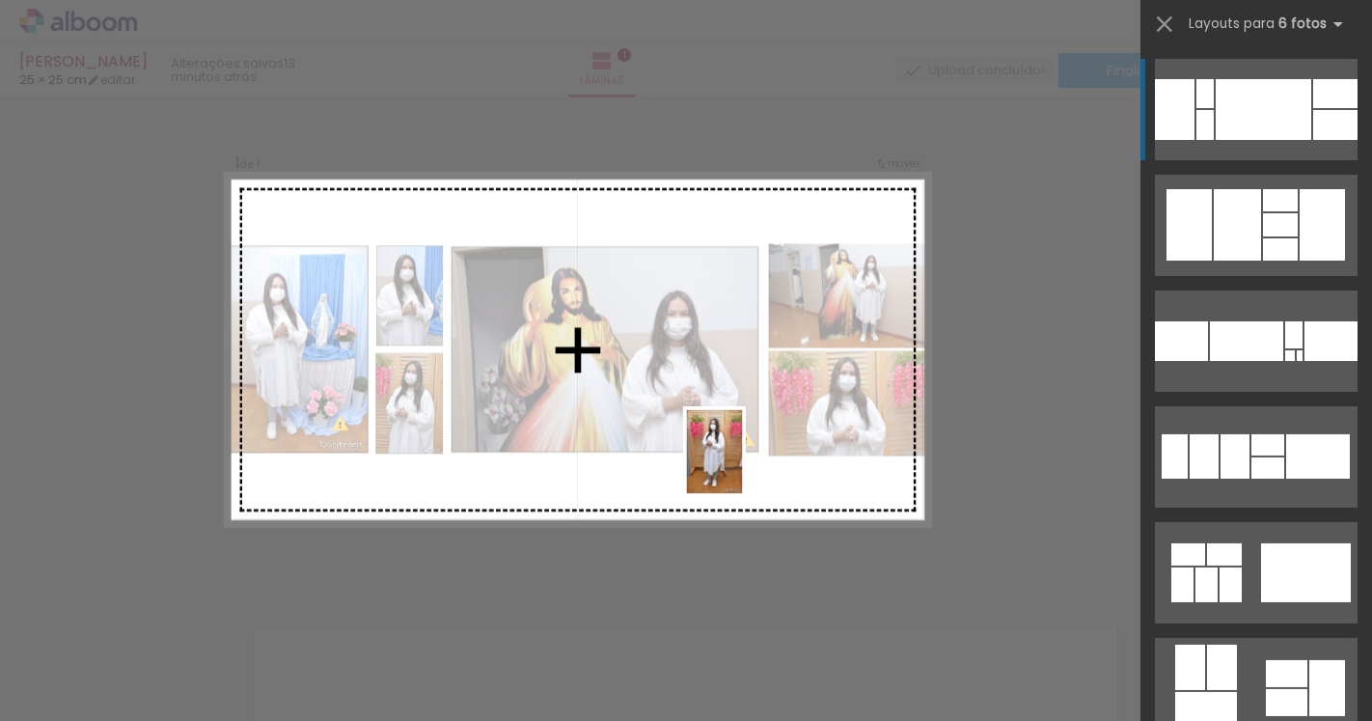
drag, startPoint x: 841, startPoint y: 663, endPoint x: 743, endPoint y: 466, distance: 219.7
click at [743, 466] on quentale-workspace at bounding box center [686, 360] width 1372 height 721
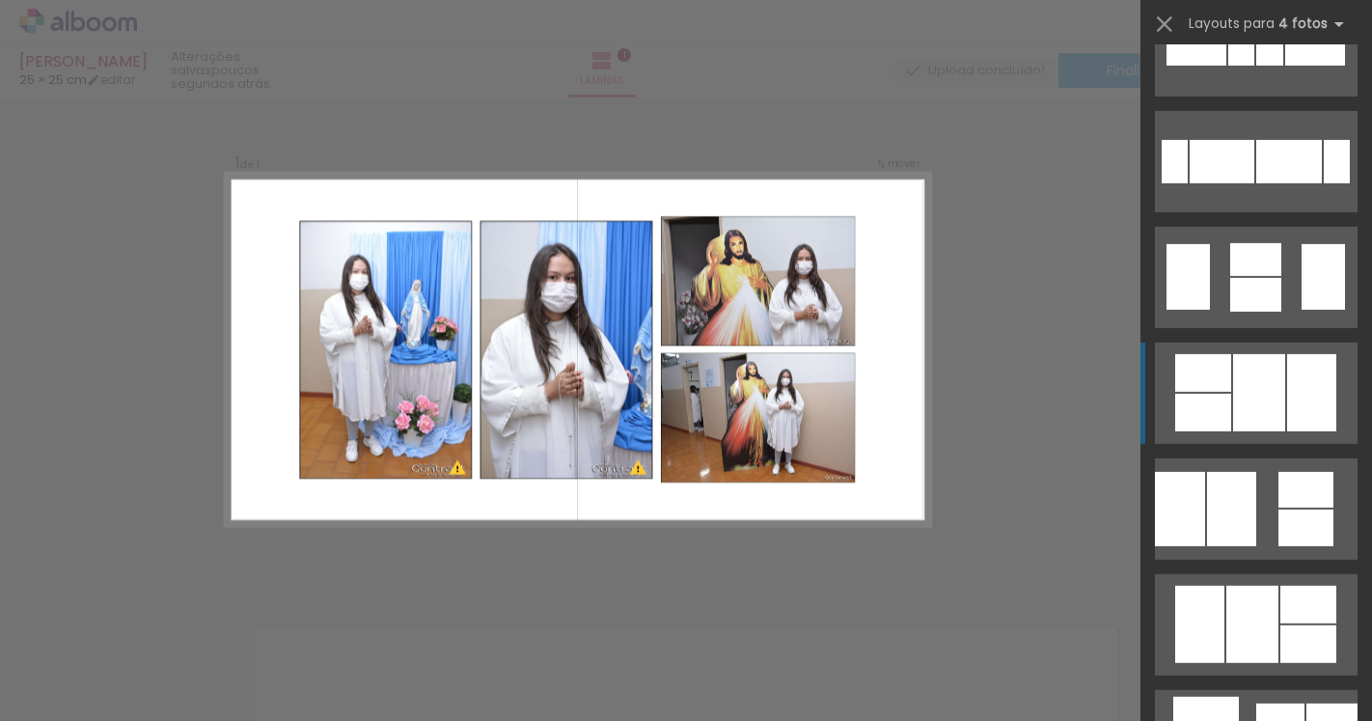
scroll to position [750, 0]
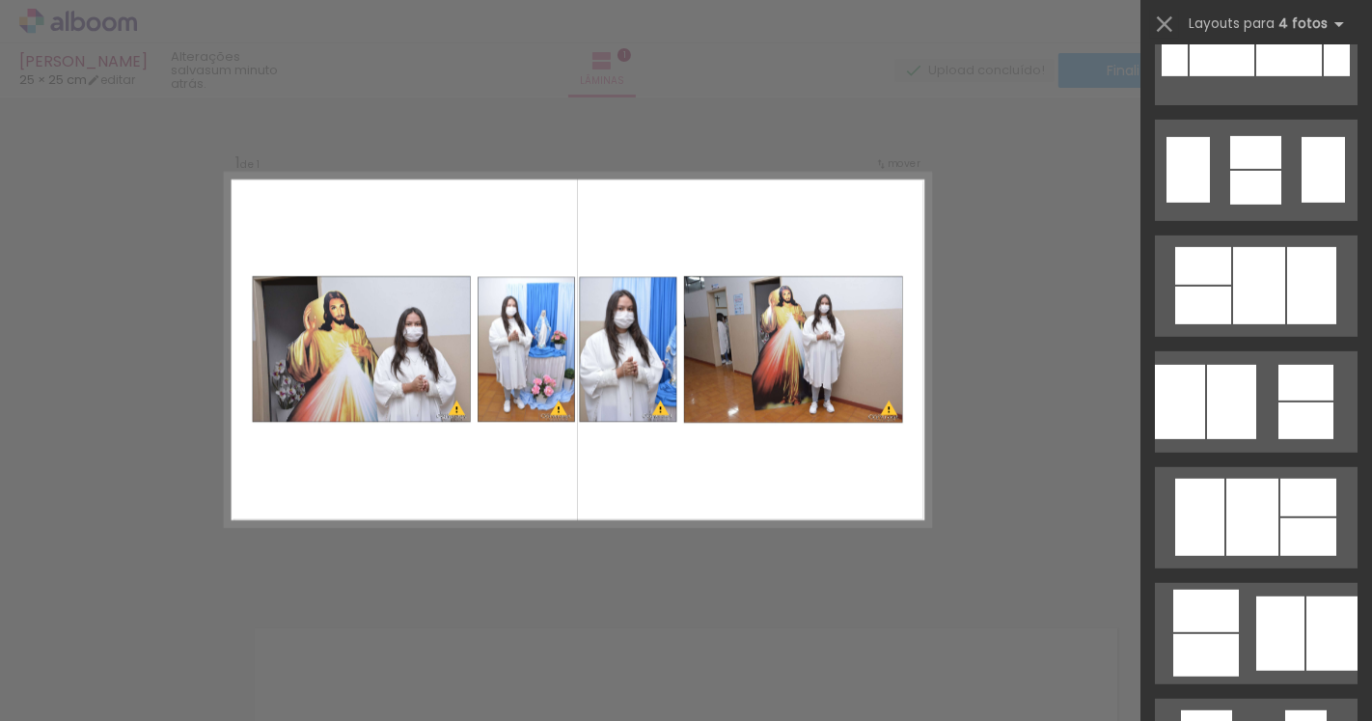
click at [106, 661] on iron-icon at bounding box center [98, 662] width 15 height 15
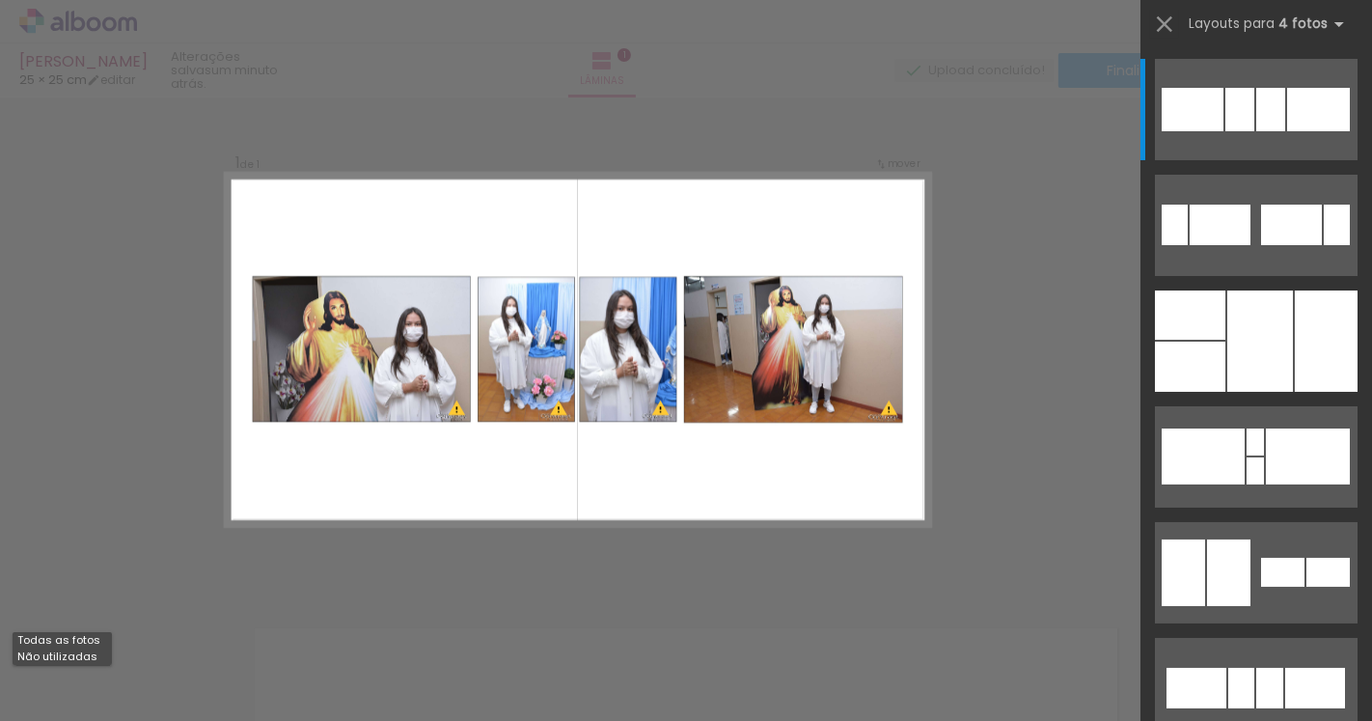
click at [120, 510] on div "Confirmar Cancelar" at bounding box center [686, 585] width 1372 height 1025
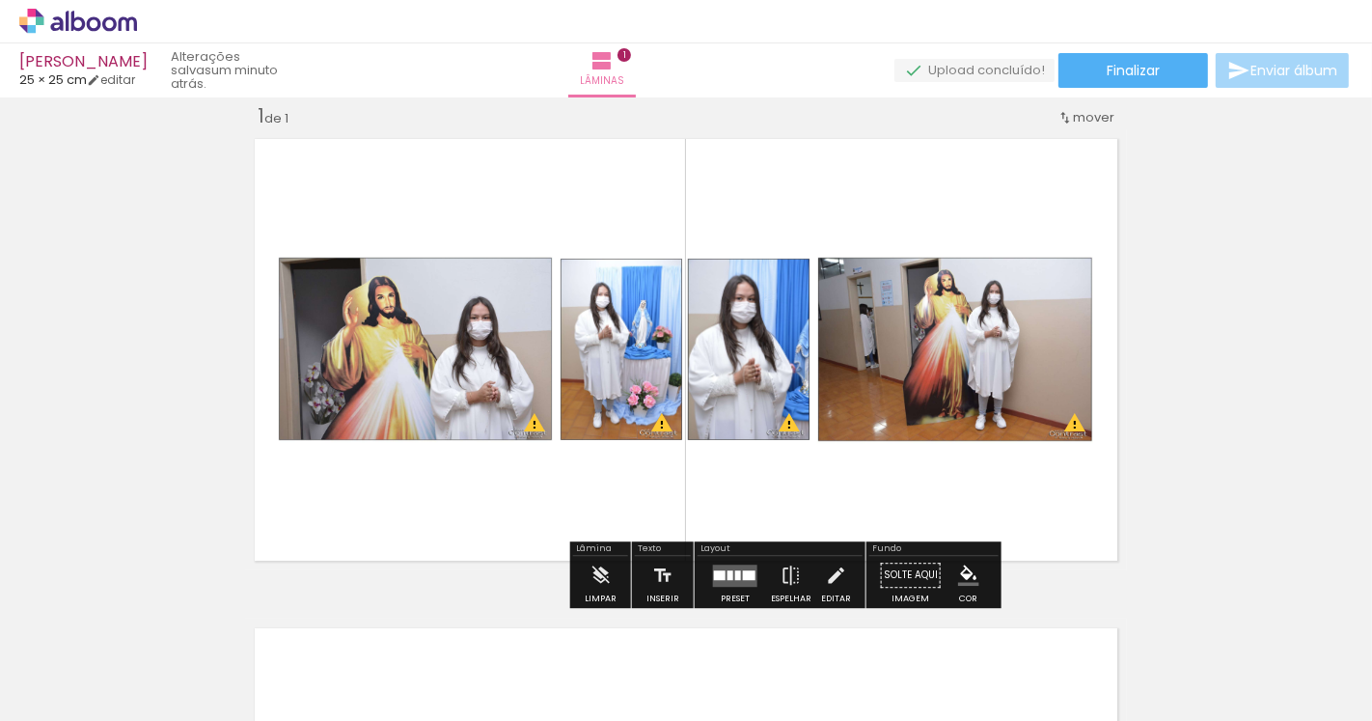
click at [98, 667] on iron-icon at bounding box center [98, 662] width 15 height 15
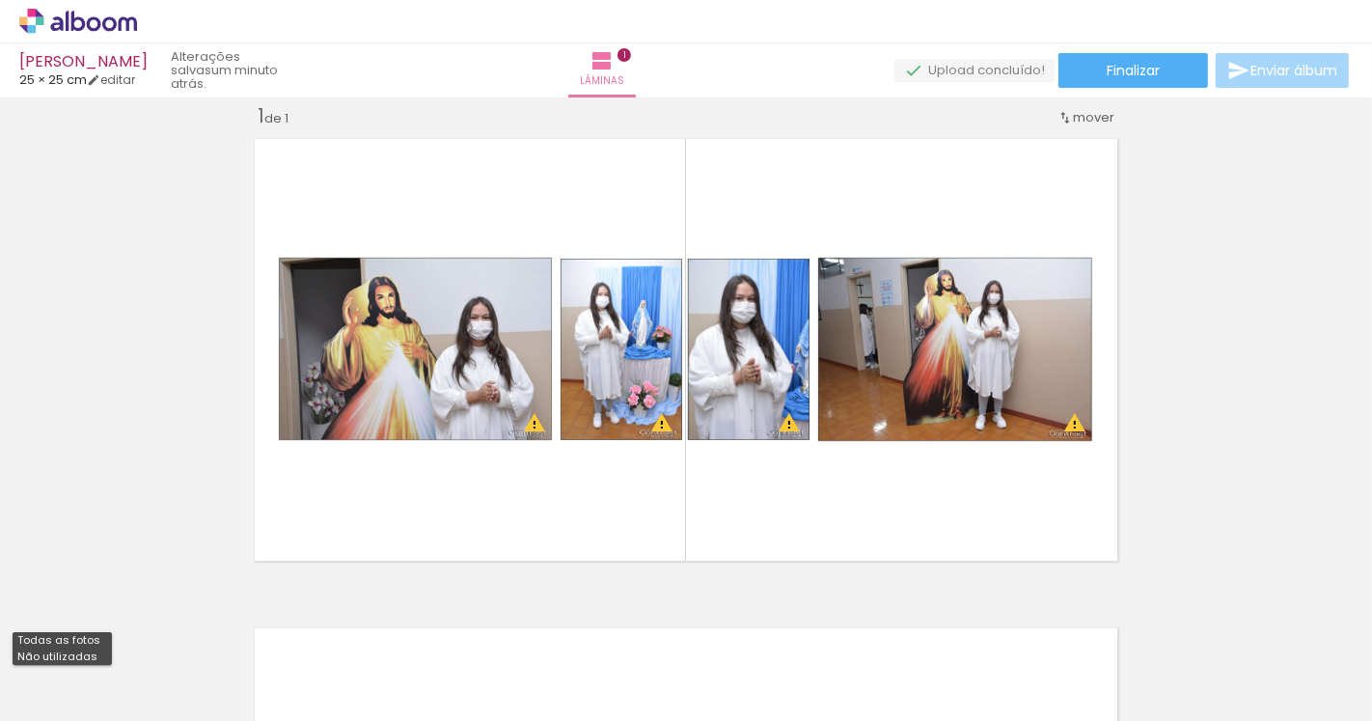
click at [111, 525] on div "Inserir lâmina 1 de 1 O Designbox precisará aumentar a sua imagem em 174% para …" at bounding box center [686, 570] width 1372 height 980
click at [91, 664] on input "Todas as fotos" at bounding box center [53, 662] width 73 height 16
click at [0, 0] on slot "Não utilizadas" at bounding box center [0, 0] width 0 height 0
type input "Não utilizadas"
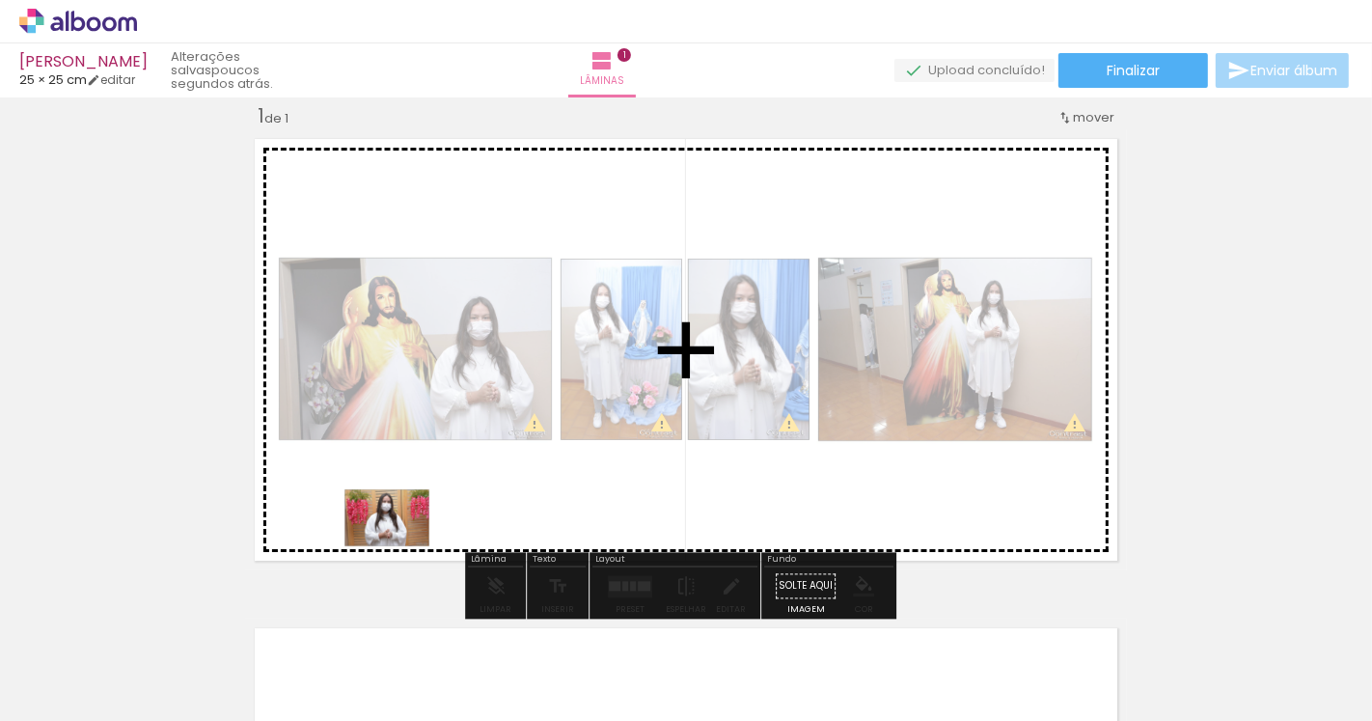
drag, startPoint x: 194, startPoint y: 671, endPoint x: 401, endPoint y: 546, distance: 242.0
click at [401, 546] on quentale-workspace at bounding box center [686, 360] width 1372 height 721
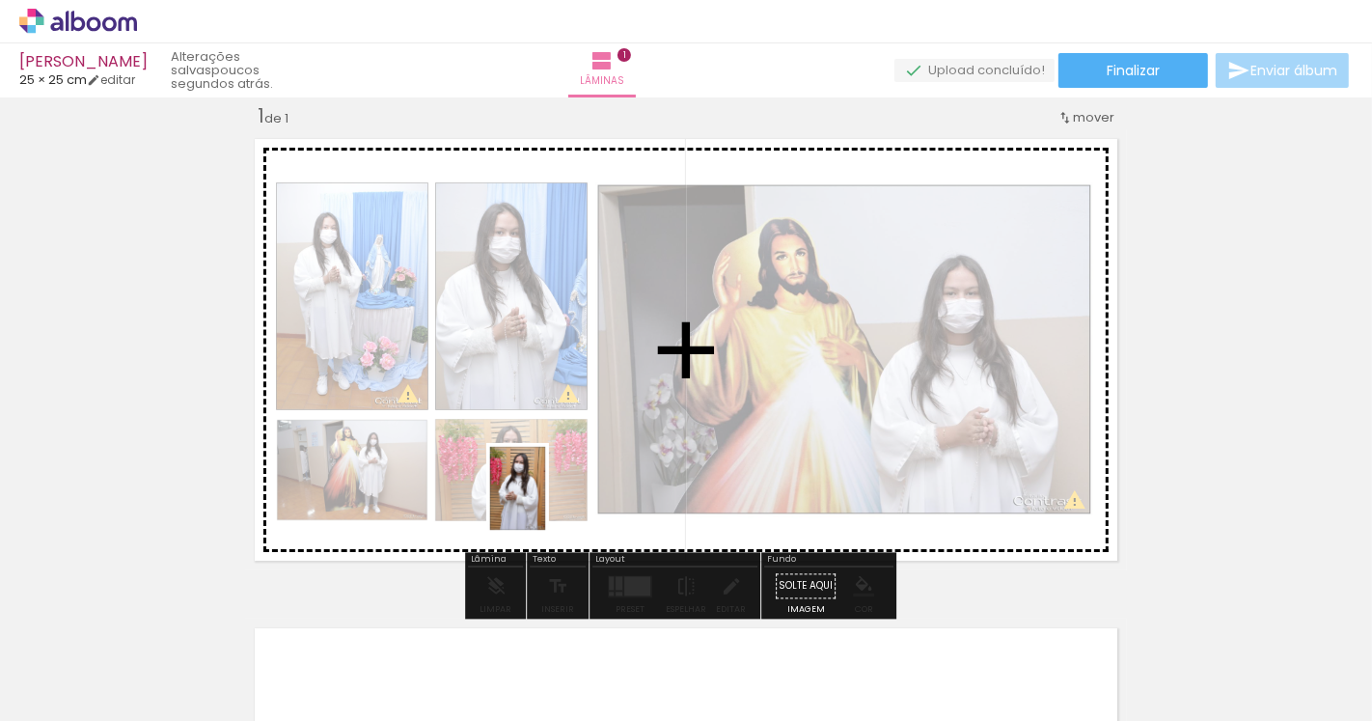
drag, startPoint x: 205, startPoint y: 662, endPoint x: 546, endPoint y: 503, distance: 376.9
click at [546, 503] on quentale-workspace at bounding box center [686, 360] width 1372 height 721
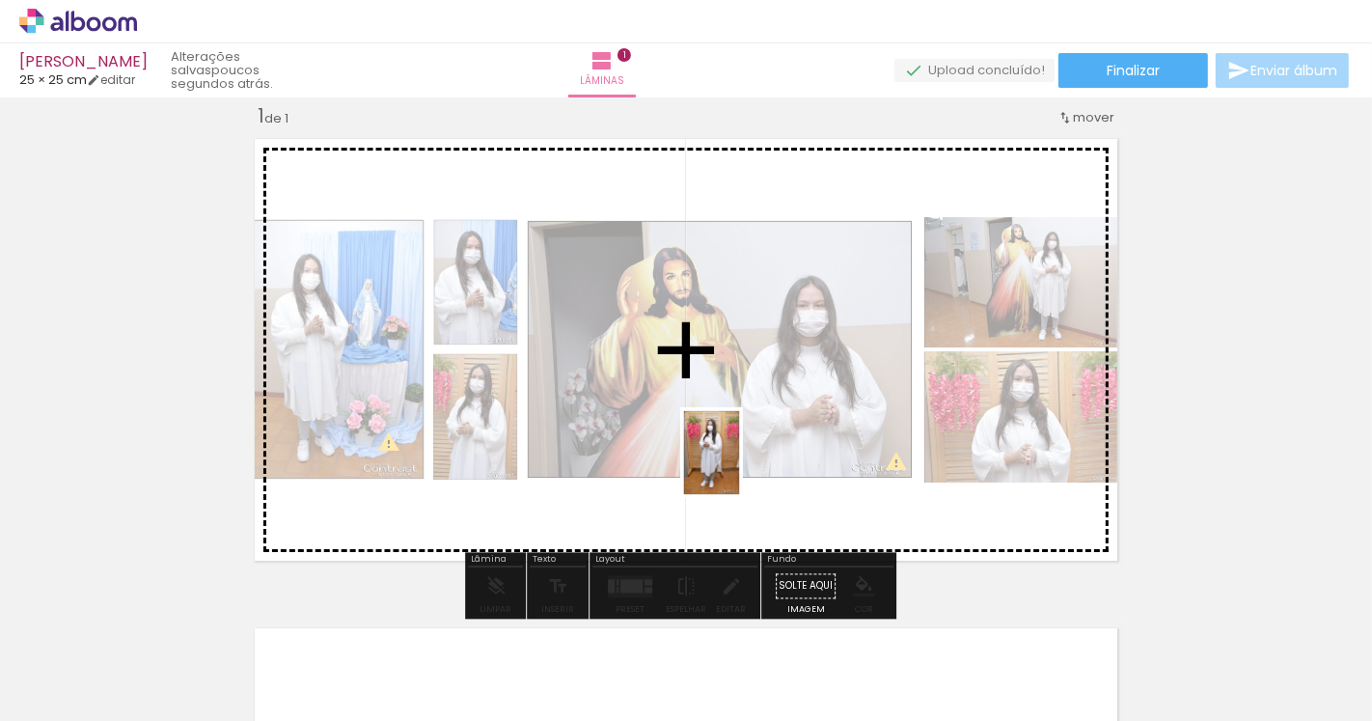
drag, startPoint x: 193, startPoint y: 673, endPoint x: 744, endPoint y: 478, distance: 584.5
click at [747, 465] on quentale-workspace at bounding box center [686, 360] width 1372 height 721
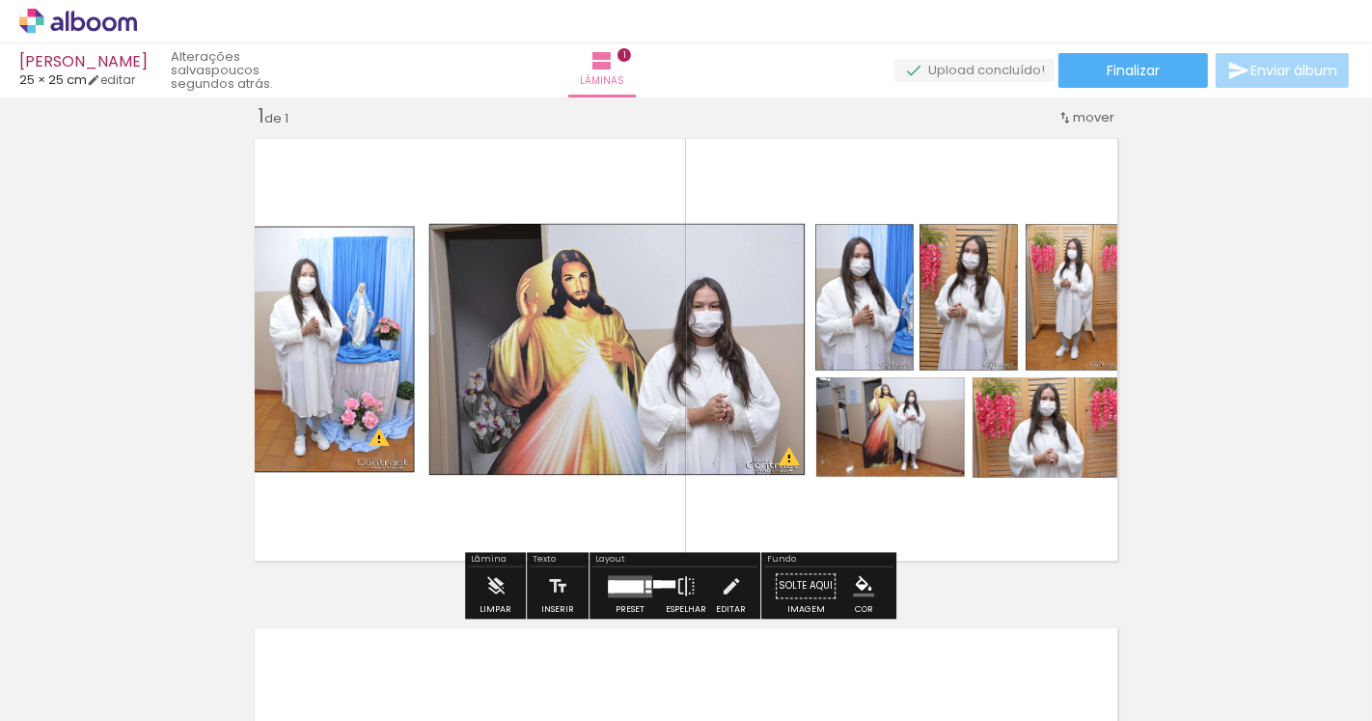
click at [923, 455] on quentale-photo at bounding box center [890, 427] width 152 height 100
click at [677, 593] on iron-icon at bounding box center [686, 585] width 21 height 39
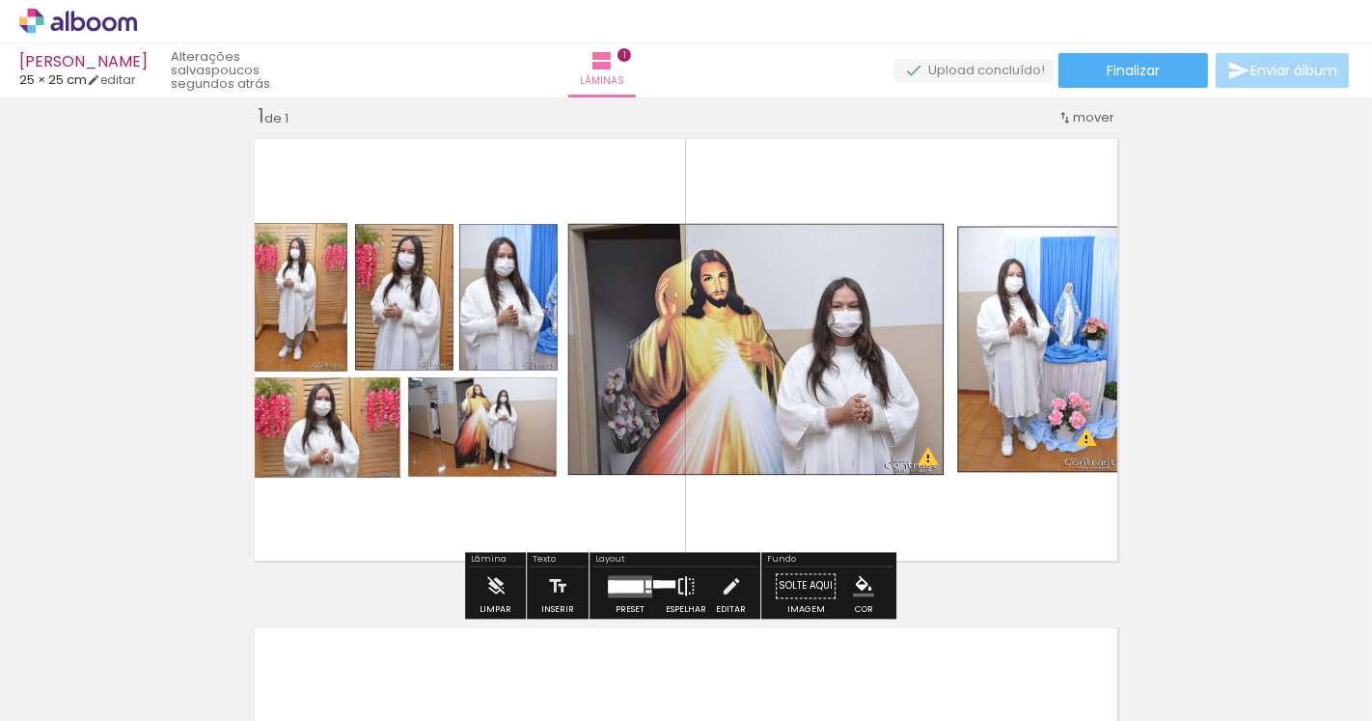
click at [686, 583] on iron-icon at bounding box center [686, 585] width 21 height 39
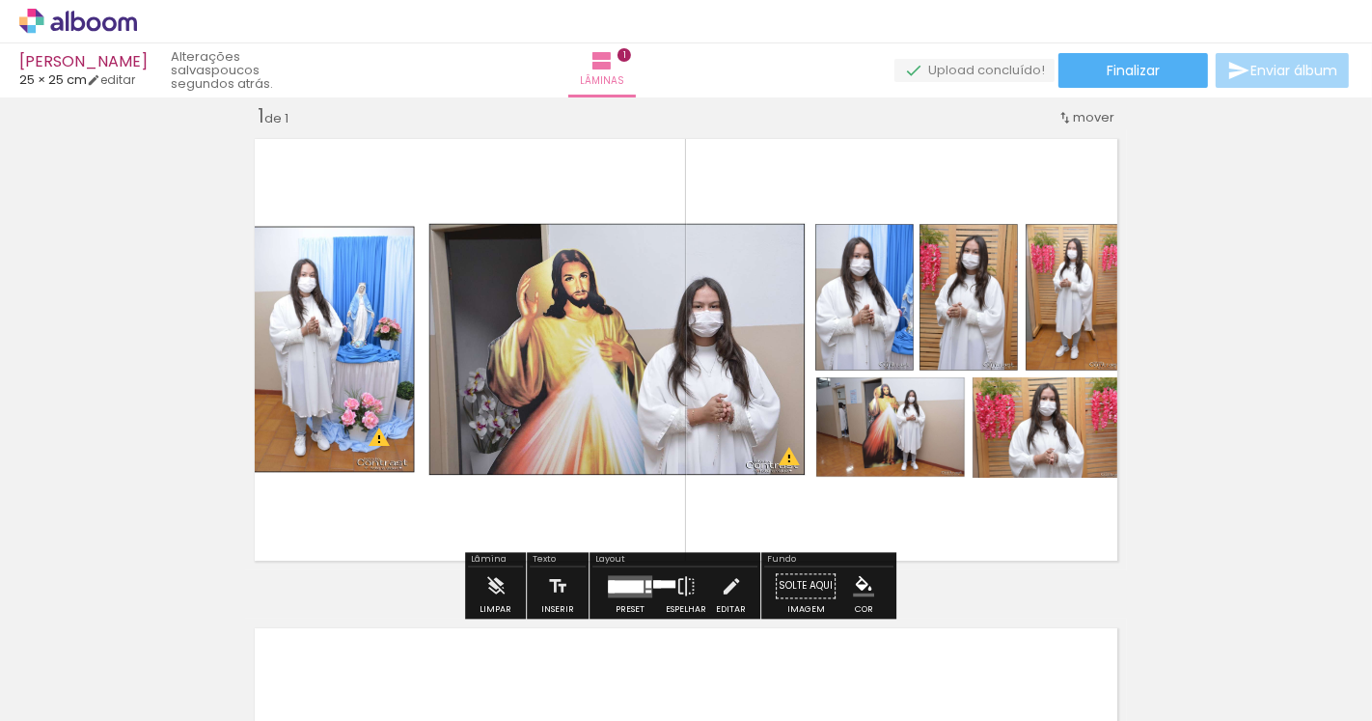
click at [622, 596] on div at bounding box center [630, 585] width 52 height 39
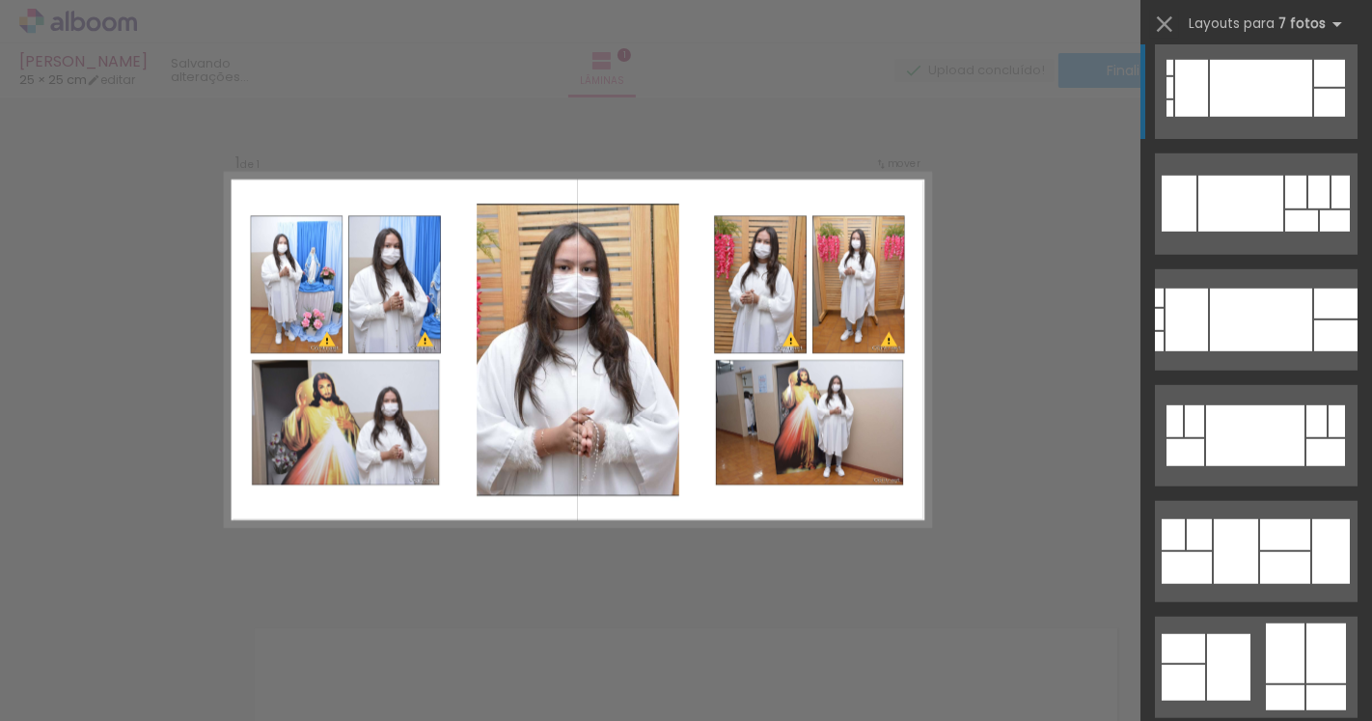
scroll to position [1286, 0]
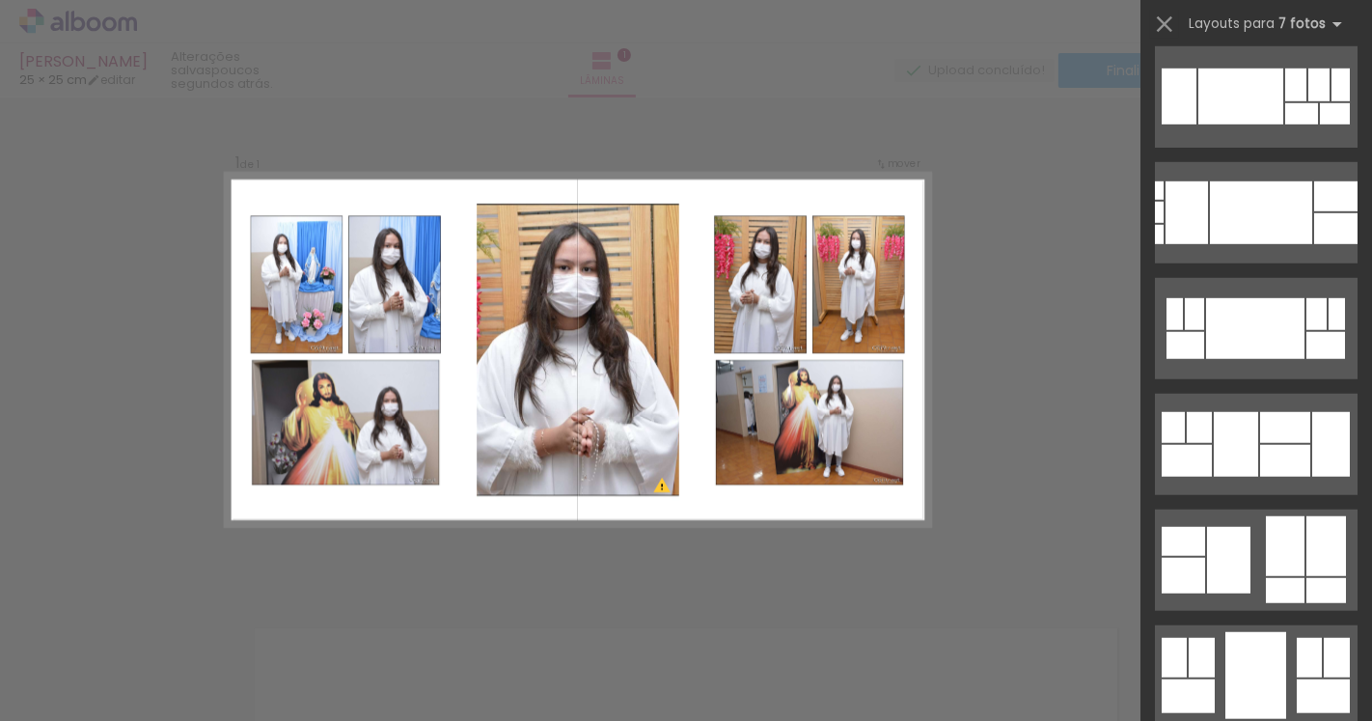
click at [1199, 627] on quentale-layouter at bounding box center [1256, 675] width 203 height 101
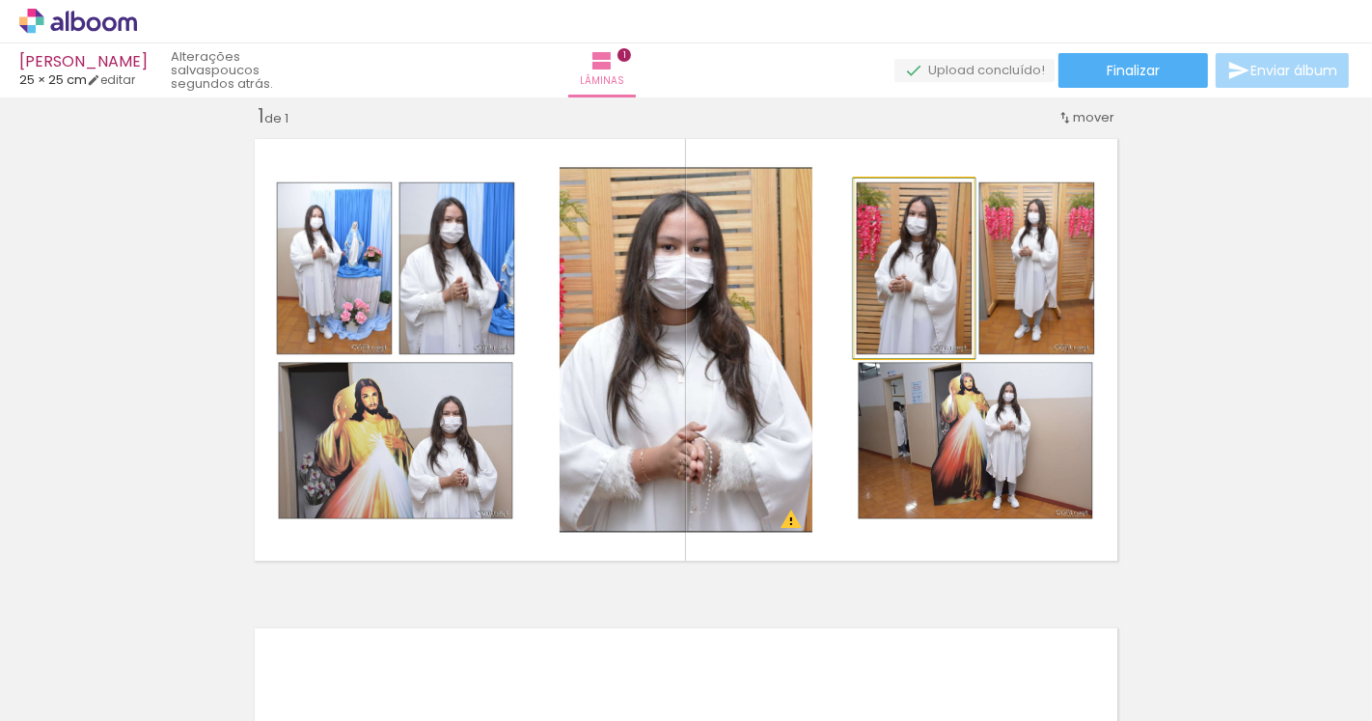
click at [901, 302] on quentale-photo at bounding box center [914, 268] width 119 height 179
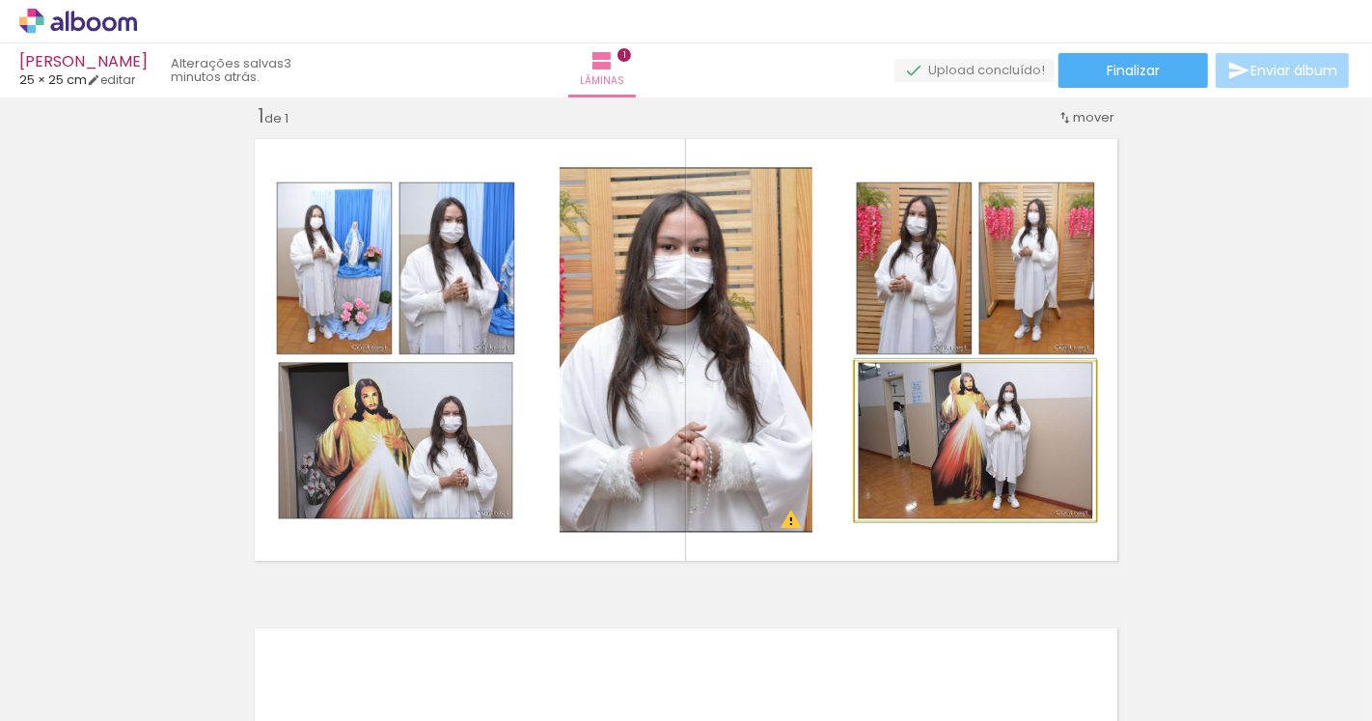
click at [927, 476] on quentale-photo at bounding box center [975, 441] width 241 height 158
type paper-slider "100"
click at [898, 386] on div at bounding box center [900, 382] width 31 height 31
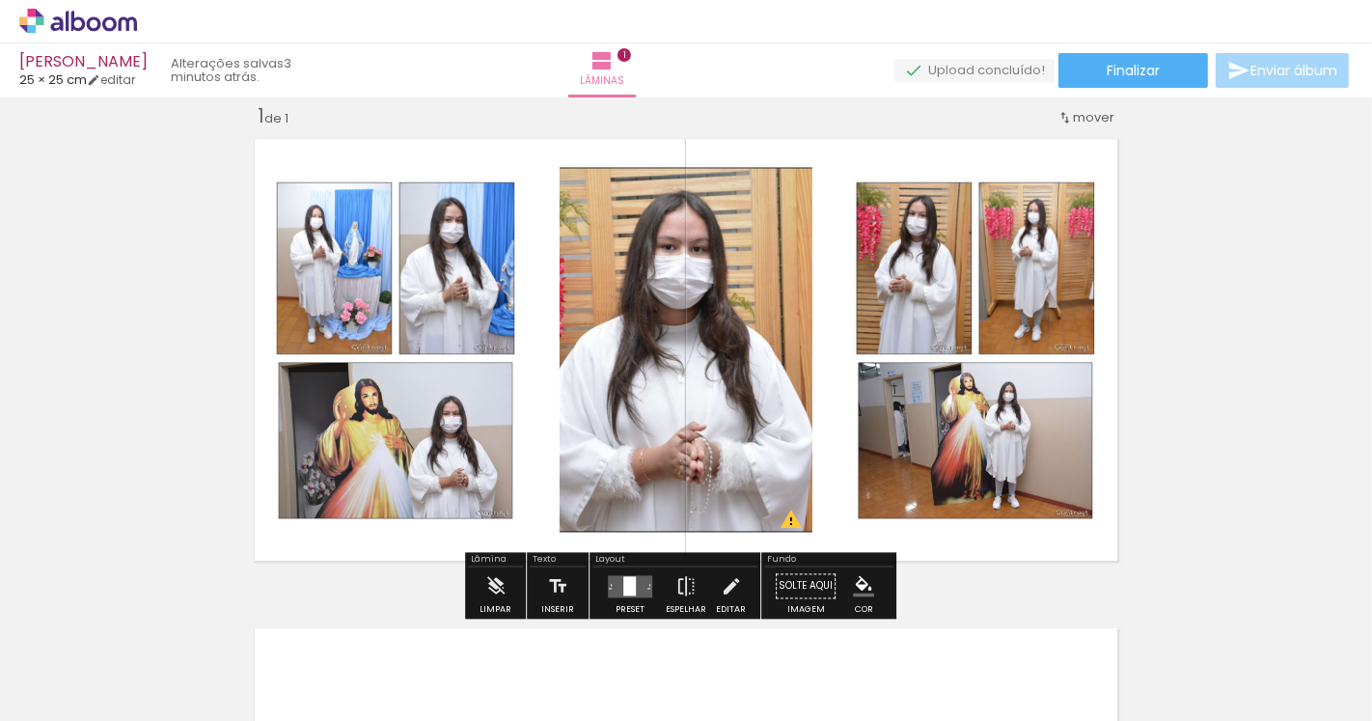
click at [1310, 466] on div "Inserir lâmina 1 de 1 O Designbox precisará aumentar a sua imagem em 174% para …" at bounding box center [686, 570] width 1372 height 980
click at [402, 471] on quentale-photo at bounding box center [395, 441] width 241 height 158
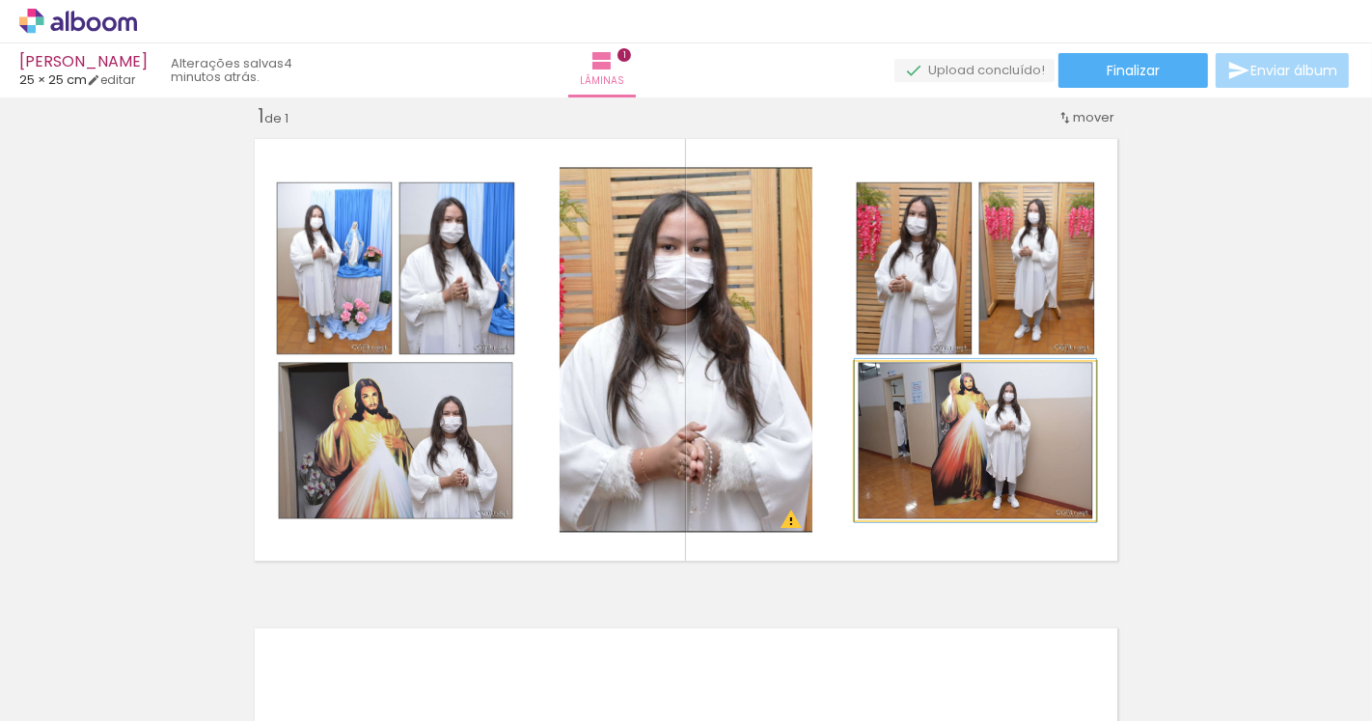
click at [972, 471] on quentale-photo at bounding box center [975, 441] width 241 height 158
click at [855, 455] on quentale-photo at bounding box center [975, 441] width 241 height 158
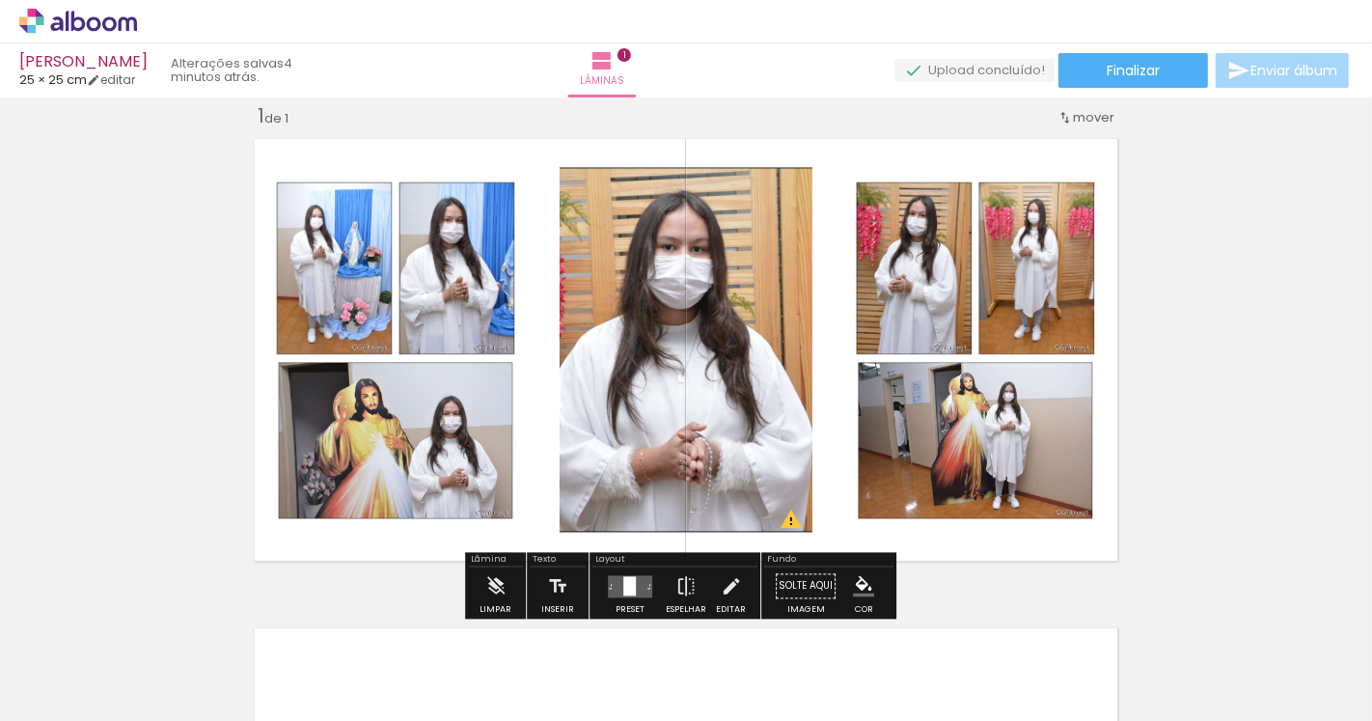
click at [845, 455] on quentale-layouter at bounding box center [686, 349] width 882 height 441
click at [874, 455] on quentale-photo at bounding box center [975, 441] width 241 height 158
click at [676, 587] on iron-icon at bounding box center [686, 585] width 21 height 39
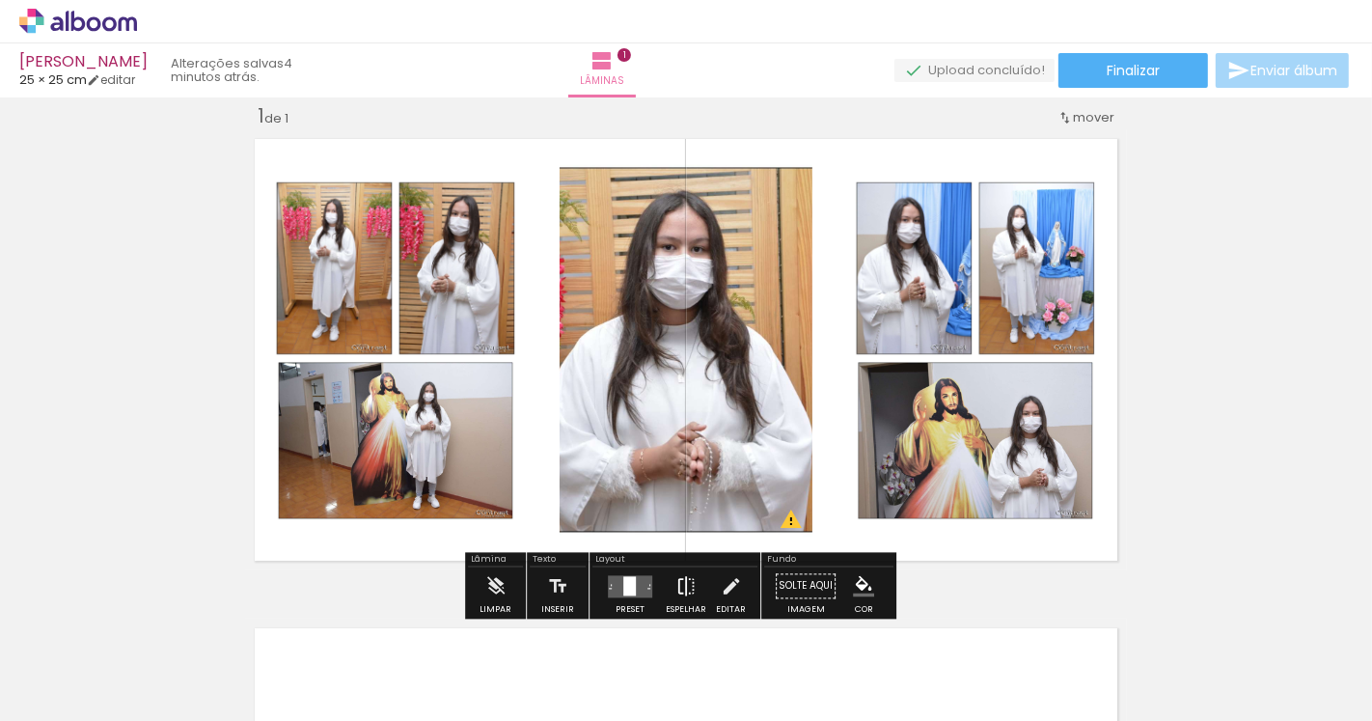
click at [668, 586] on paper-button "Espelhar" at bounding box center [686, 590] width 50 height 49
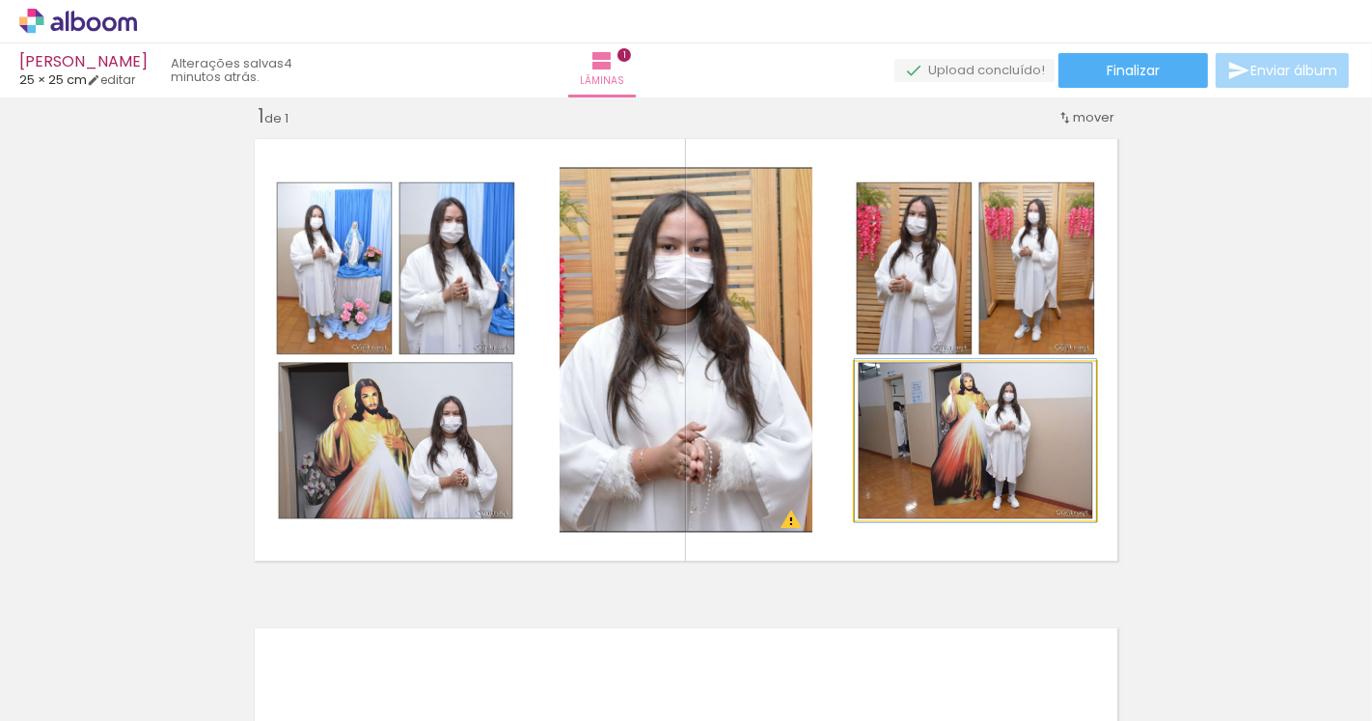
click at [1083, 448] on quentale-photo at bounding box center [975, 441] width 241 height 158
drag, startPoint x: 1087, startPoint y: 448, endPoint x: 1062, endPoint y: 429, distance: 31.1
click at [1086, 442] on quentale-photo at bounding box center [975, 441] width 241 height 158
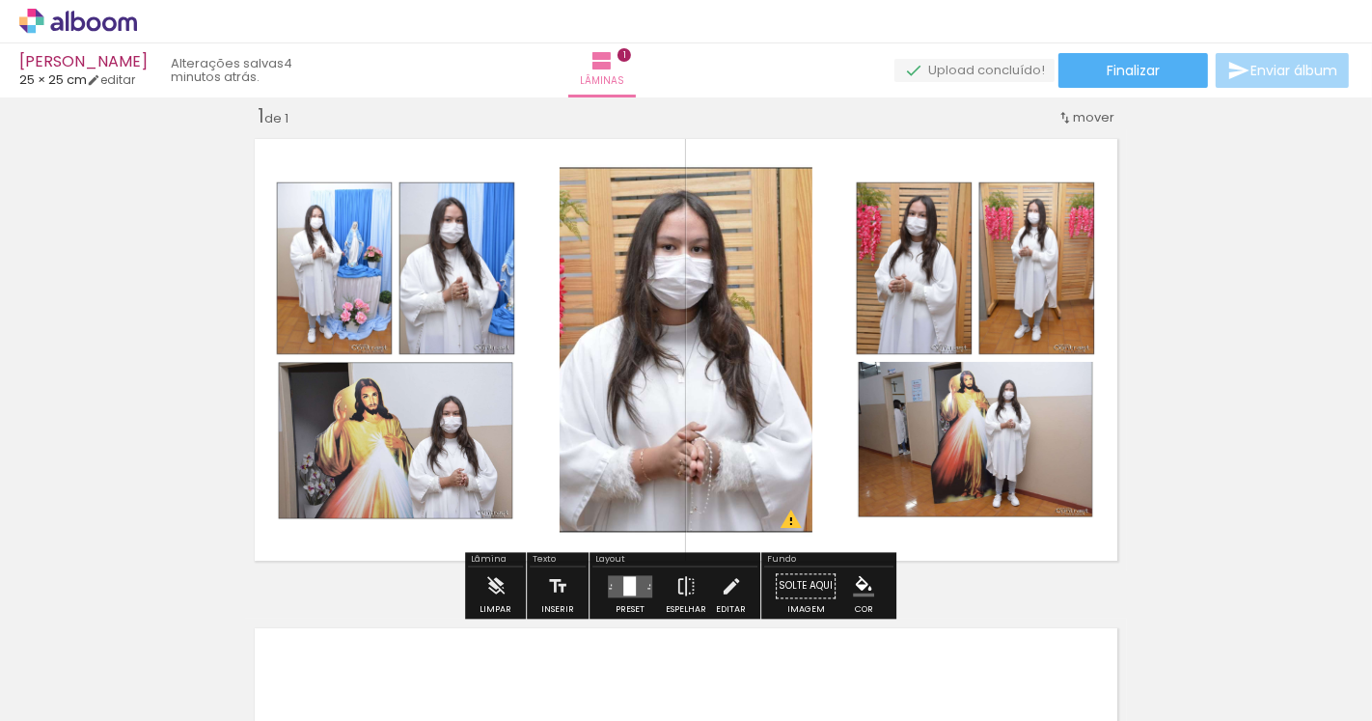
drag, startPoint x: 1090, startPoint y: 442, endPoint x: 1071, endPoint y: 447, distance: 19.9
click at [1071, 447] on quentale-layouter at bounding box center [686, 349] width 882 height 441
click at [843, 455] on quentale-layouter at bounding box center [686, 349] width 882 height 441
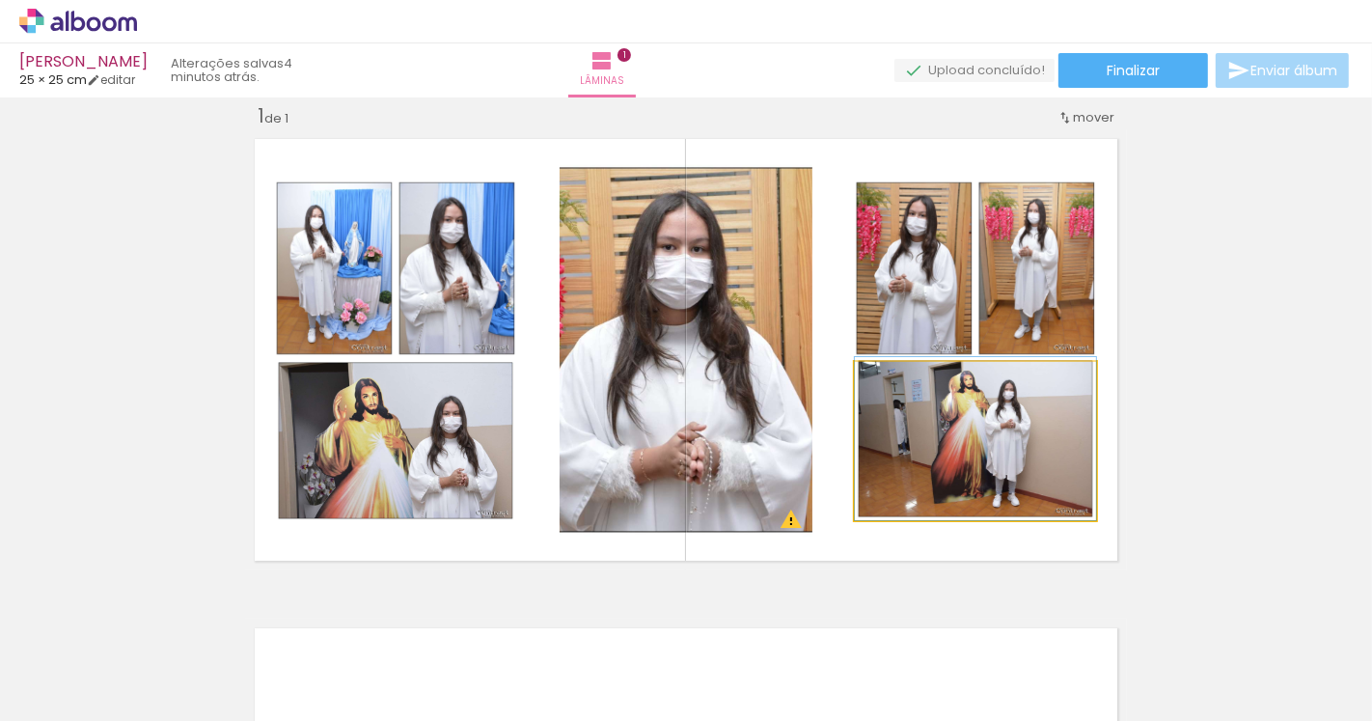
click at [860, 455] on quentale-photo at bounding box center [975, 441] width 241 height 158
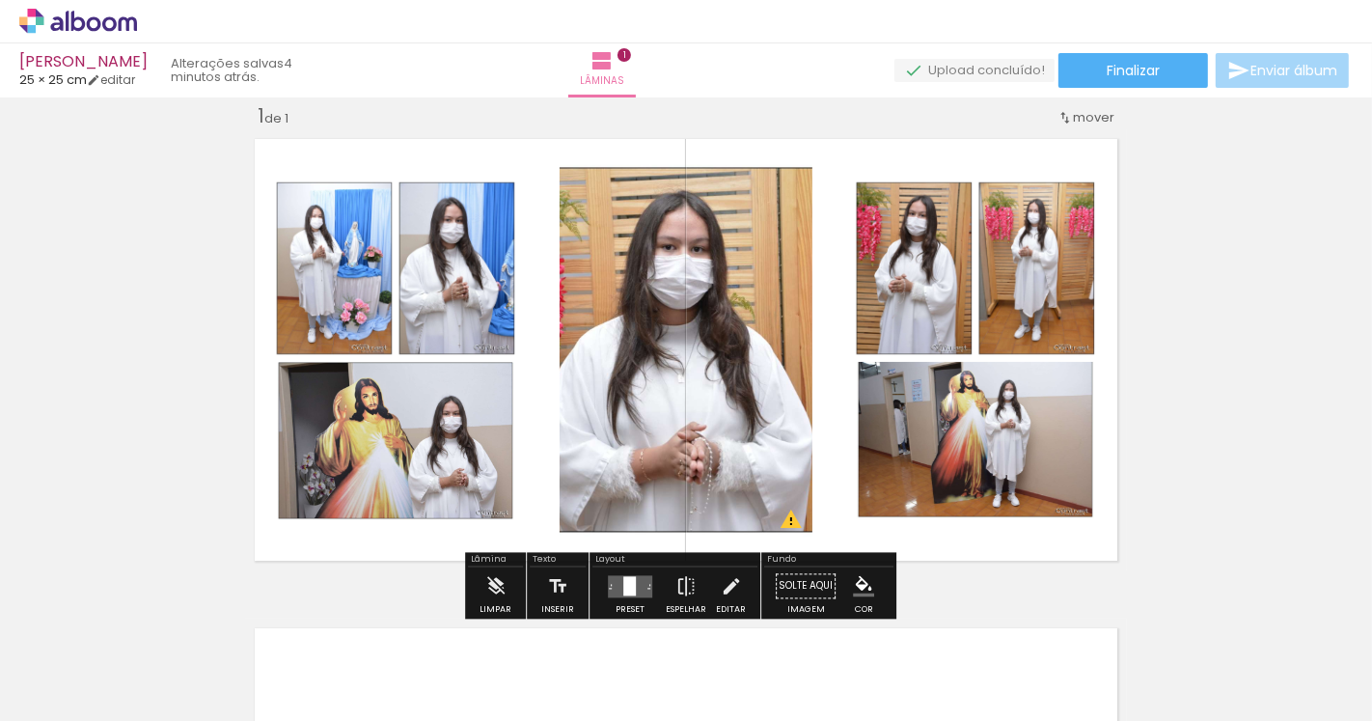
drag, startPoint x: 860, startPoint y: 455, endPoint x: 1295, endPoint y: 420, distance: 436.6
click at [1295, 420] on div "Inserir lâmina 1 de 1 O Designbox precisará aumentar a sua imagem em 174% para …" at bounding box center [686, 570] width 1372 height 980
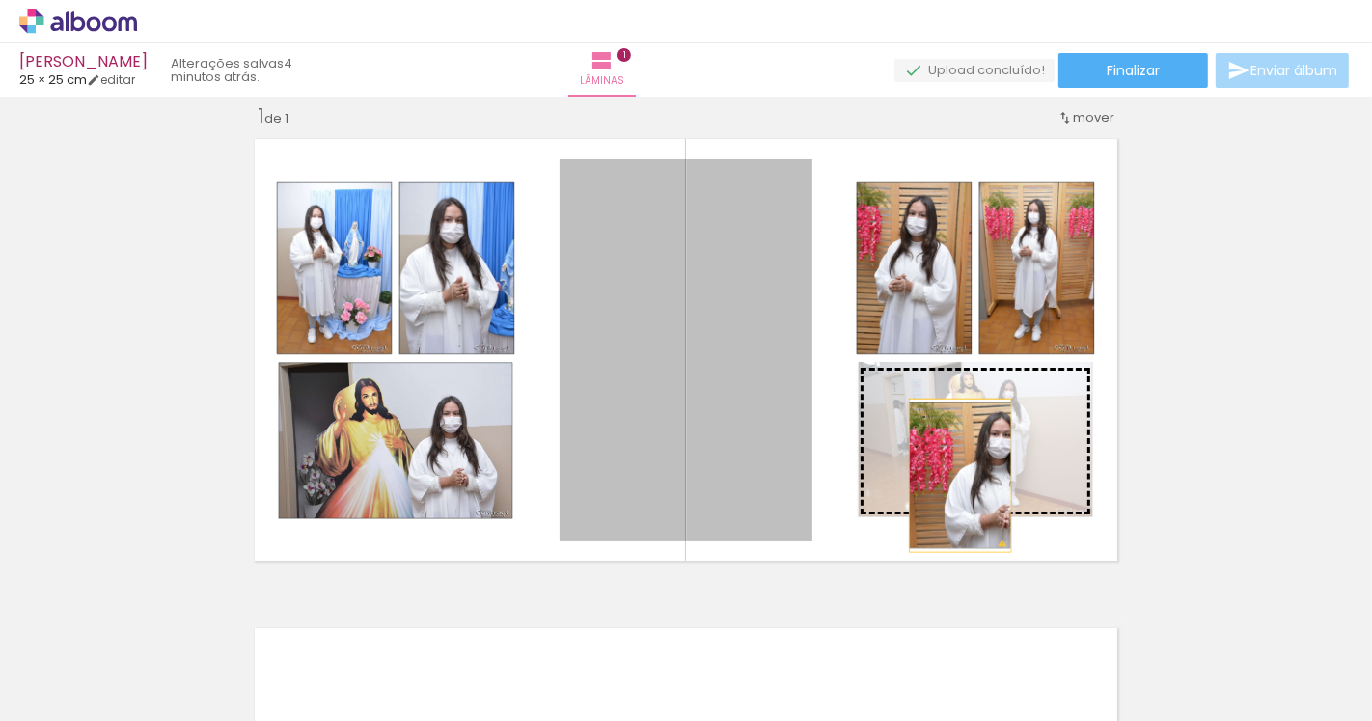
drag, startPoint x: 698, startPoint y: 341, endPoint x: 952, endPoint y: 474, distance: 287.5
click at [0, 0] on slot at bounding box center [0, 0] width 0 height 0
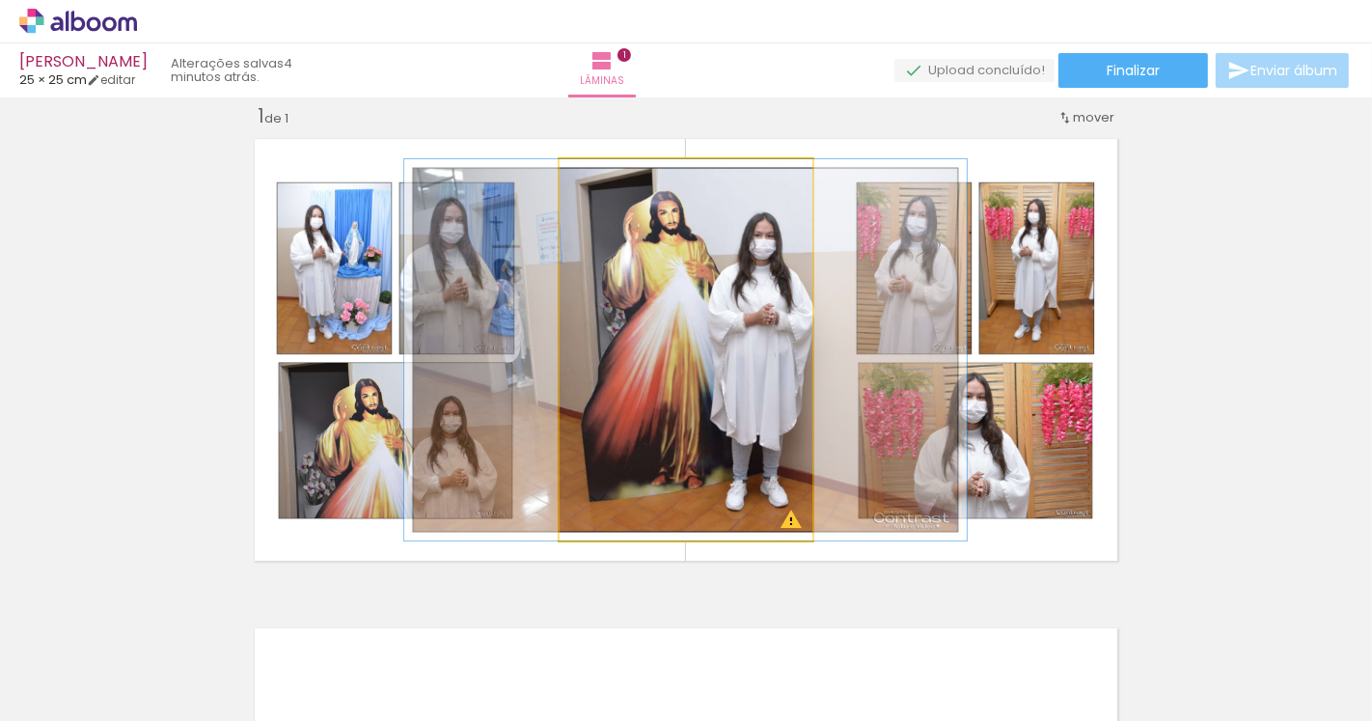
click at [721, 423] on quentale-photo at bounding box center [686, 349] width 253 height 381
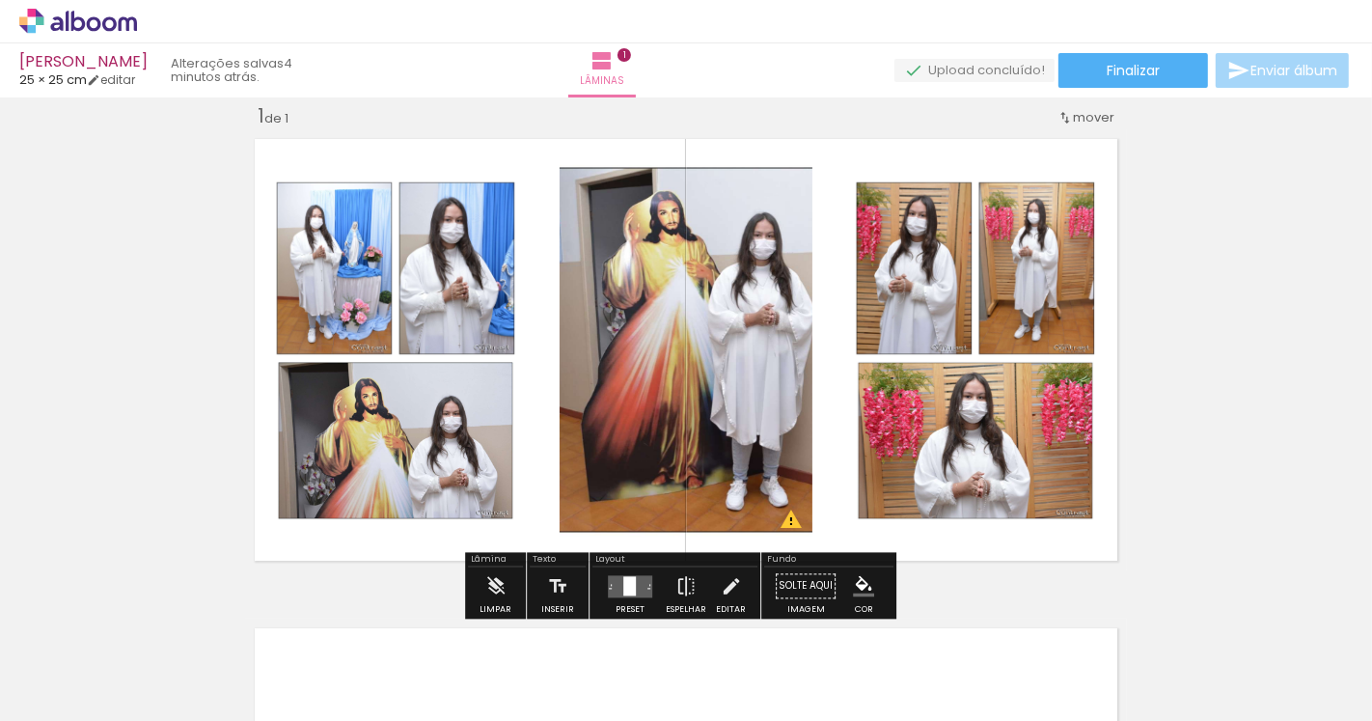
click at [1293, 437] on div "Inserir lâmina 1 de 1 O Designbox precisará aumentar a sua imagem em 174% para …" at bounding box center [686, 570] width 1372 height 980
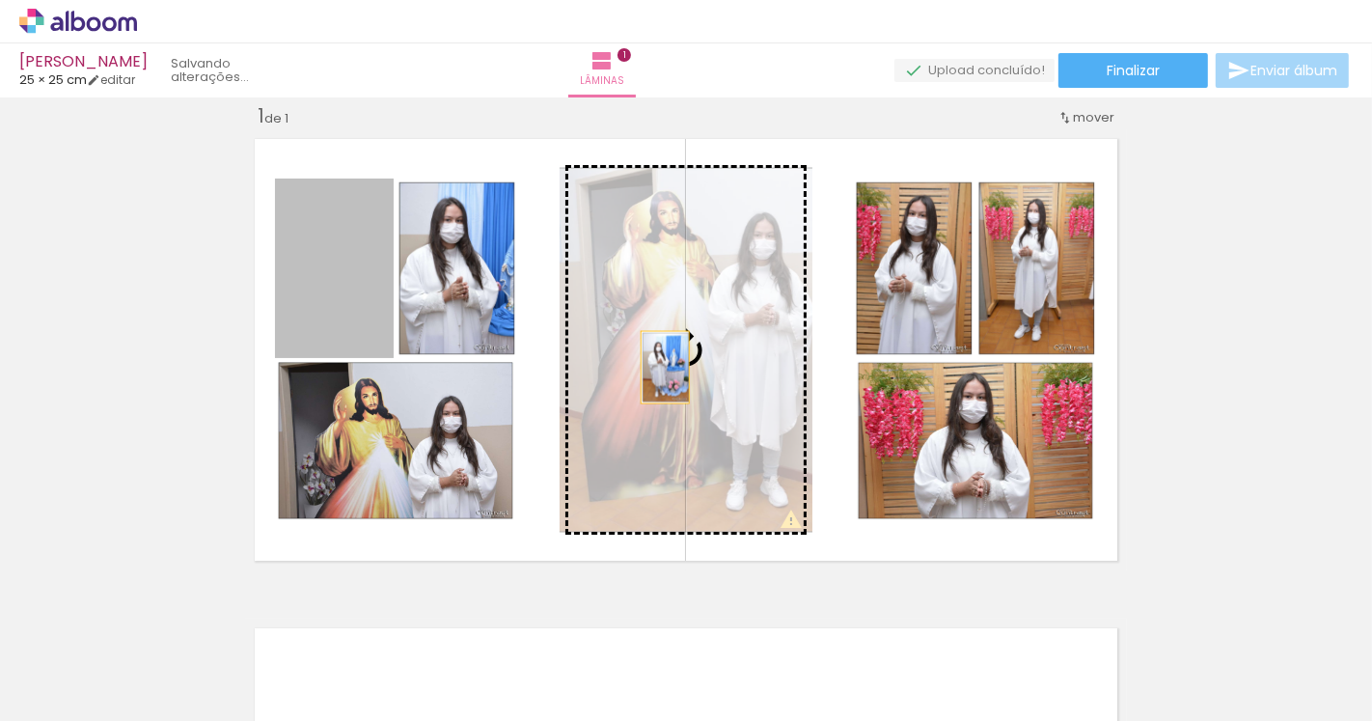
drag, startPoint x: 345, startPoint y: 299, endPoint x: 657, endPoint y: 367, distance: 319.9
click at [0, 0] on slot at bounding box center [0, 0] width 0 height 0
